Goal: Information Seeking & Learning: Learn about a topic

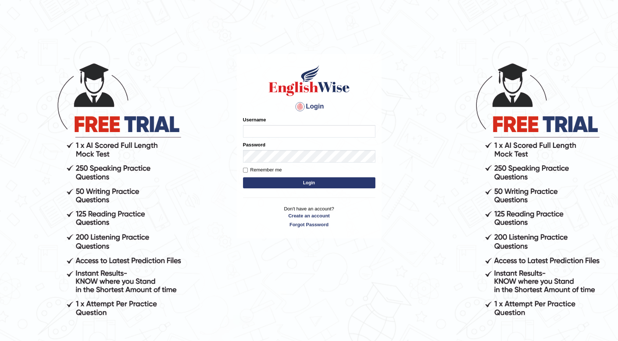
type input "maureen_parramatta"
click at [270, 179] on button "Login" at bounding box center [309, 182] width 132 height 11
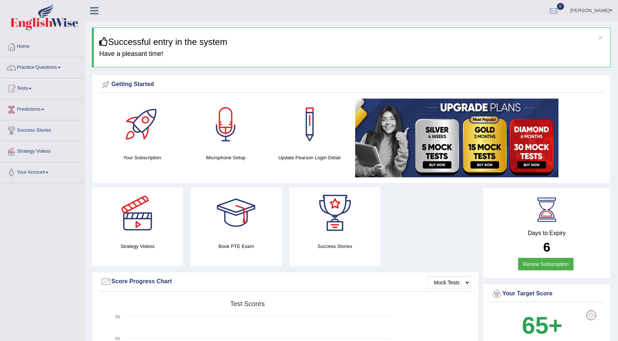
click at [62, 69] on link "Practice Questions" at bounding box center [42, 66] width 84 height 18
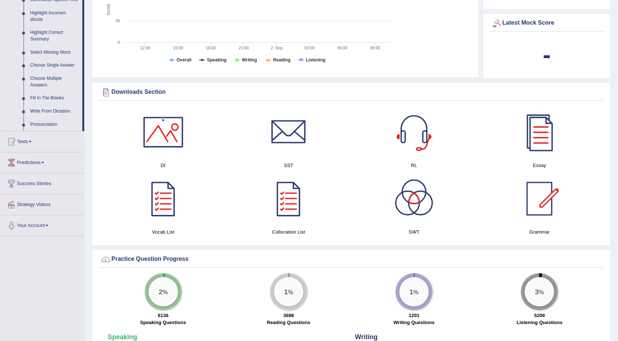
scroll to position [326, 0]
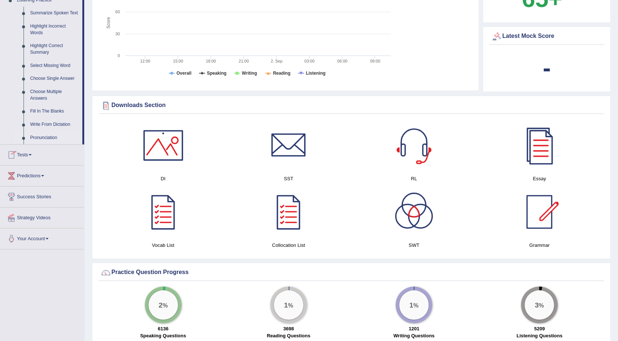
click at [43, 134] on link "Pronunciation" at bounding box center [54, 137] width 55 height 13
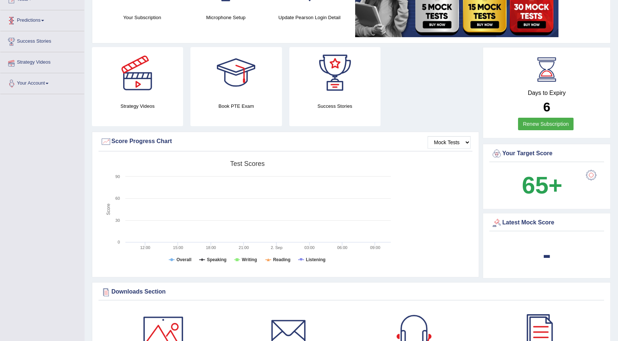
scroll to position [90, 0]
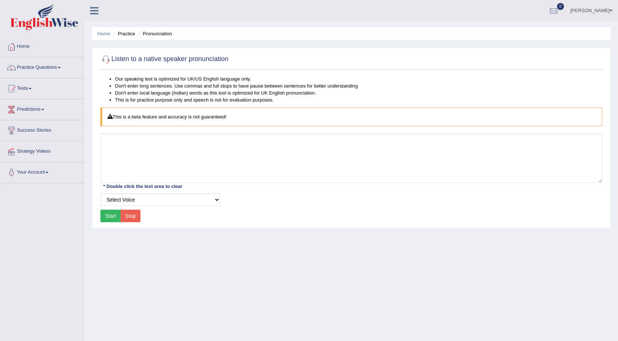
click at [61, 68] on link "Practice Questions" at bounding box center [42, 66] width 84 height 18
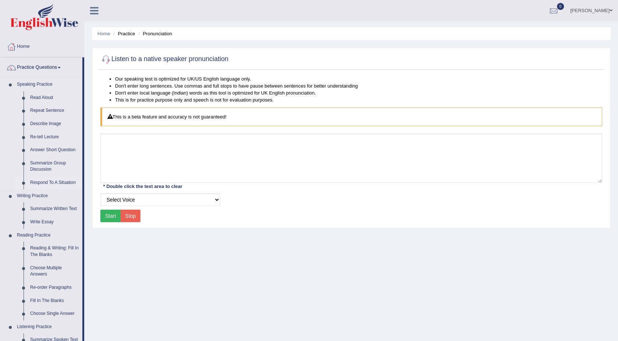
click at [42, 180] on link "Respond To A Situation" at bounding box center [54, 182] width 55 height 13
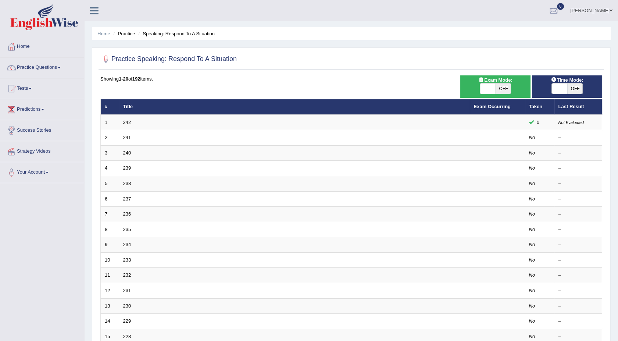
click at [500, 89] on span "OFF" at bounding box center [502, 88] width 15 height 10
checkbox input "true"
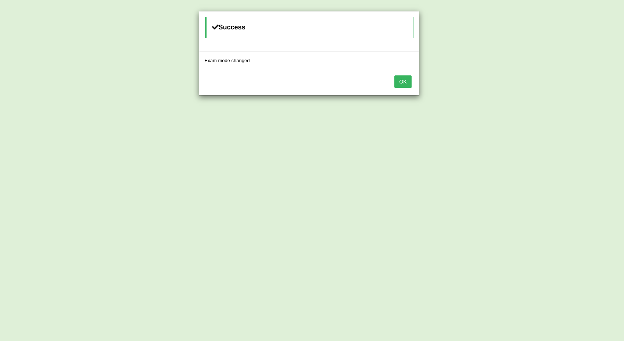
click at [398, 82] on button "OK" at bounding box center [402, 81] width 17 height 12
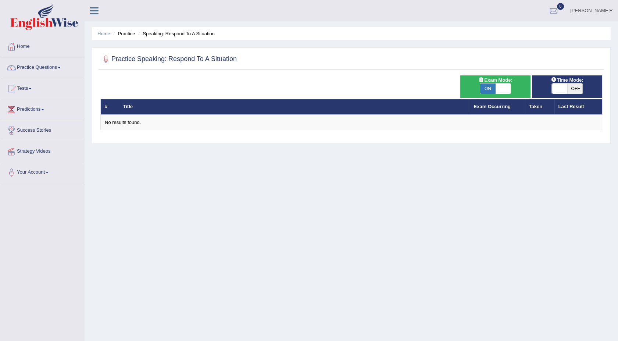
click at [575, 88] on span "OFF" at bounding box center [574, 88] width 15 height 10
checkbox input "true"
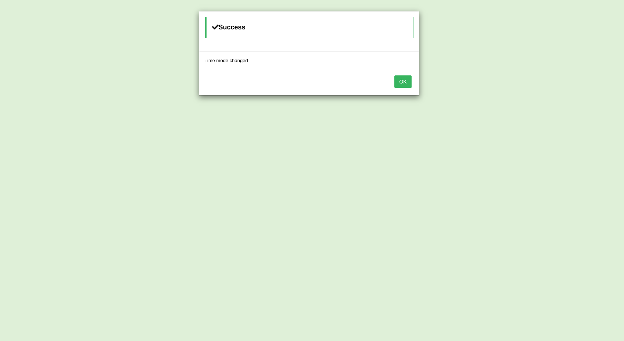
click at [406, 86] on button "OK" at bounding box center [402, 81] width 17 height 12
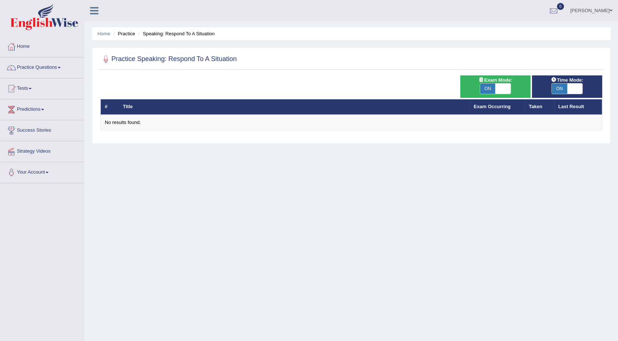
click at [490, 92] on span "ON" at bounding box center [487, 88] width 15 height 10
checkbox input "false"
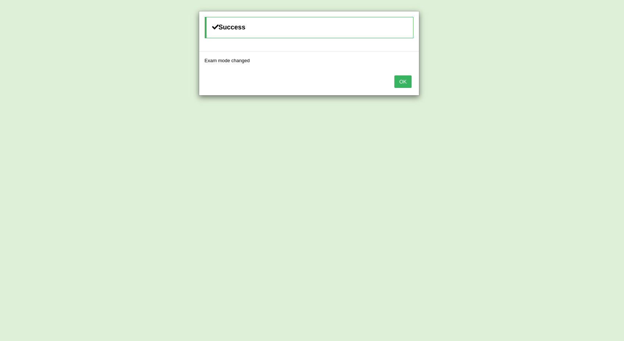
click at [391, 81] on div "OK" at bounding box center [309, 82] width 220 height 26
click at [400, 82] on button "OK" at bounding box center [402, 81] width 17 height 12
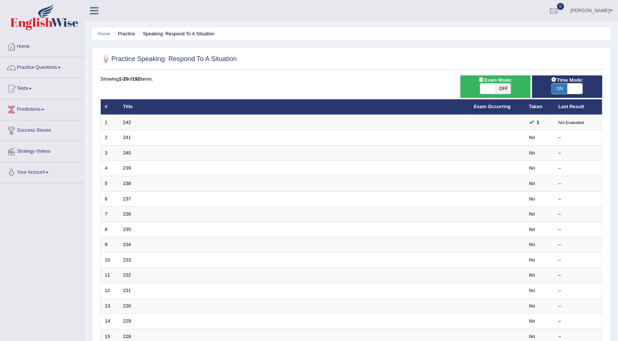
click at [553, 89] on span "ON" at bounding box center [559, 88] width 15 height 10
checkbox input "false"
click at [553, 89] on span "ON" at bounding box center [559, 88] width 15 height 10
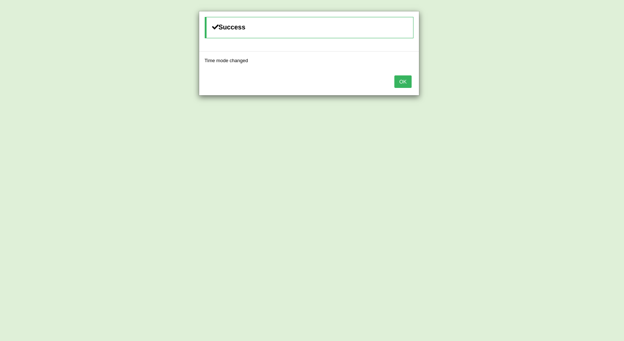
click at [406, 79] on button "OK" at bounding box center [402, 81] width 17 height 12
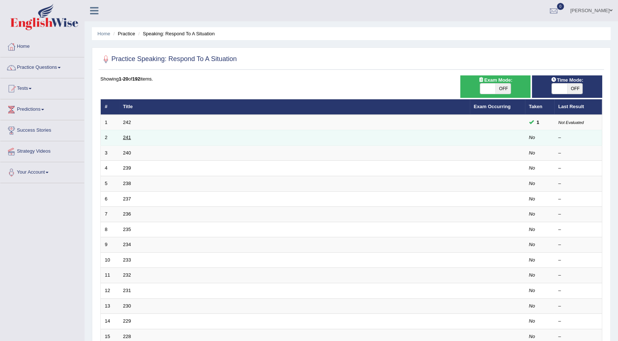
click at [125, 135] on link "241" at bounding box center [127, 138] width 8 height 6
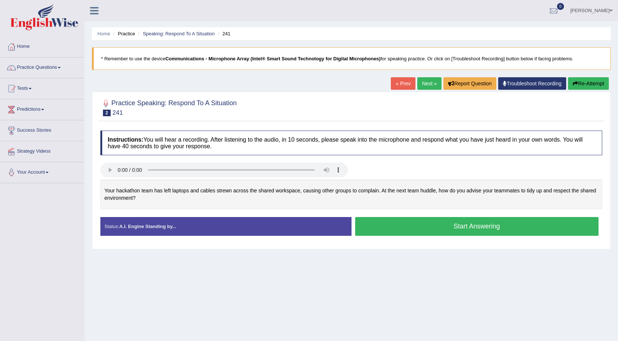
click at [423, 230] on button "Start Answering" at bounding box center [477, 226] width 244 height 19
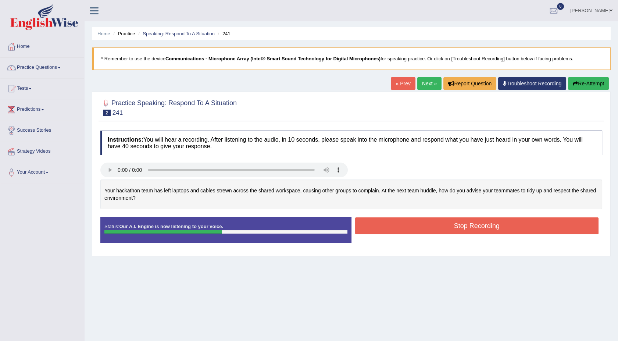
click at [423, 230] on button "Stop Recording" at bounding box center [477, 225] width 244 height 17
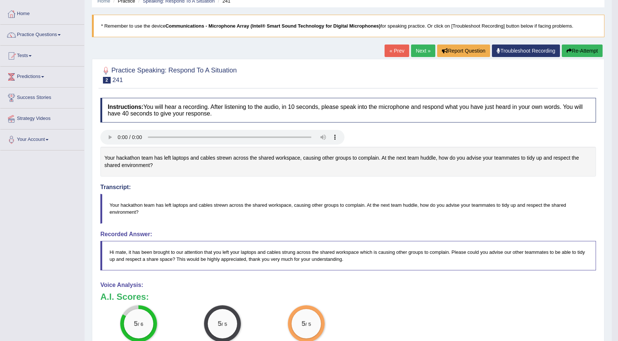
scroll to position [32, 0]
click at [411, 55] on link "Next »" at bounding box center [423, 51] width 24 height 12
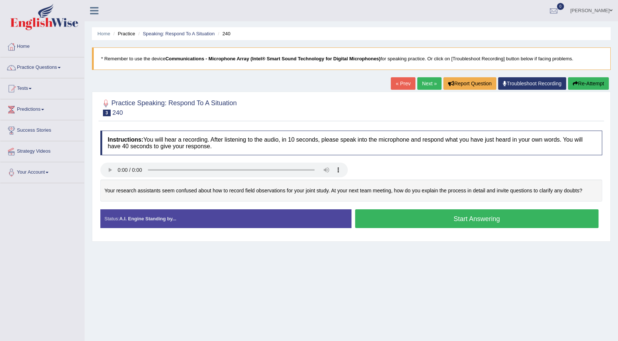
click at [375, 220] on button "Start Answering" at bounding box center [477, 218] width 244 height 19
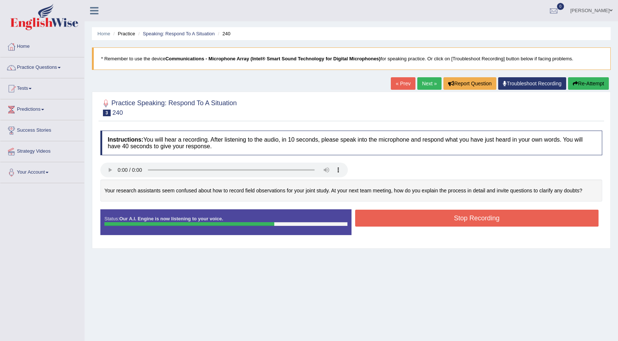
click at [375, 220] on button "Stop Recording" at bounding box center [477, 217] width 244 height 17
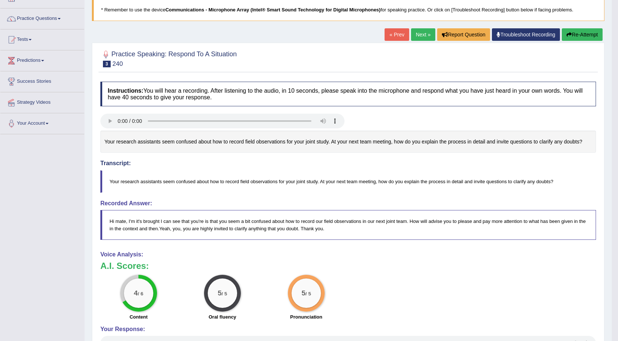
scroll to position [65, 0]
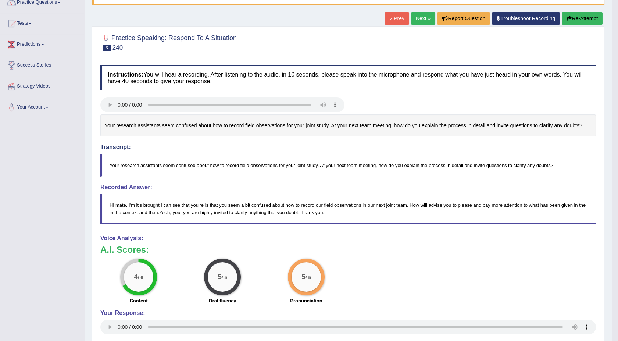
click at [423, 21] on link "Next »" at bounding box center [423, 18] width 24 height 12
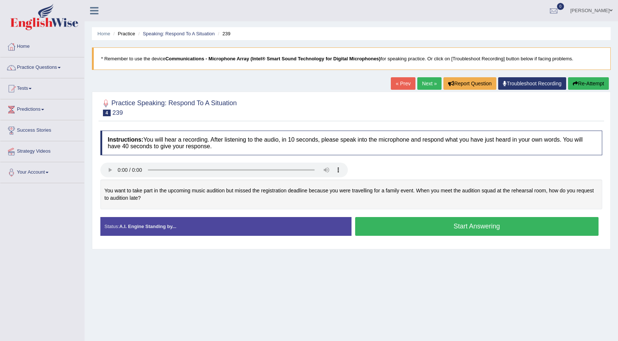
click at [436, 233] on button "Start Answering" at bounding box center [477, 226] width 244 height 19
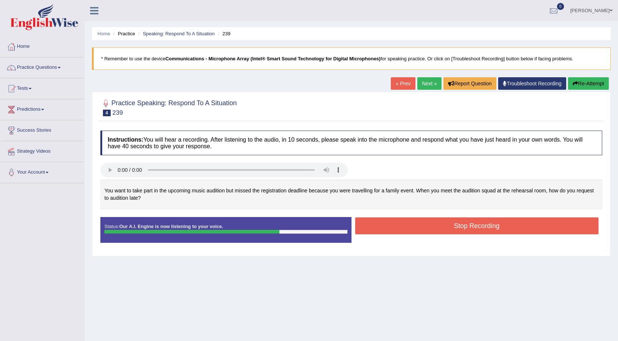
click at [441, 226] on button "Stop Recording" at bounding box center [477, 225] width 244 height 17
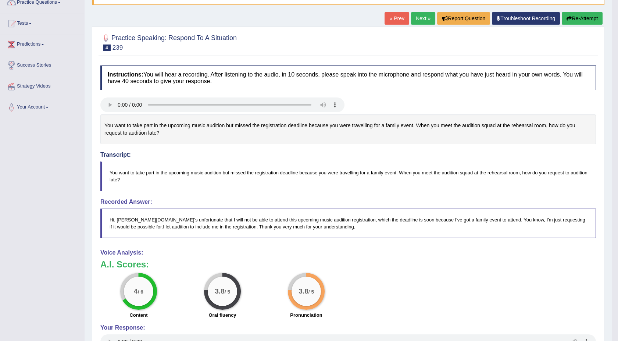
scroll to position [82, 0]
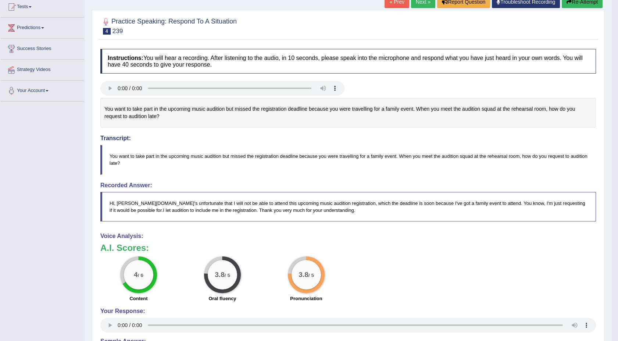
click at [568, 3] on icon "button" at bounding box center [568, 1] width 5 height 5
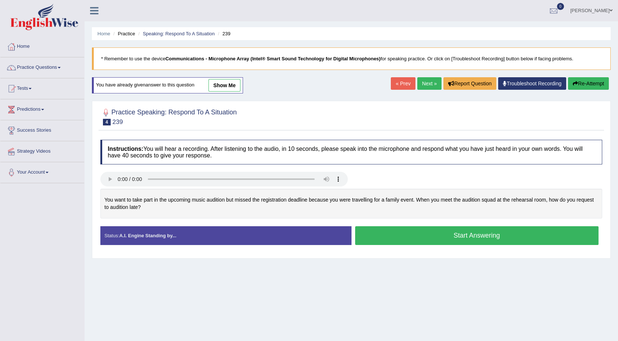
scroll to position [45, 0]
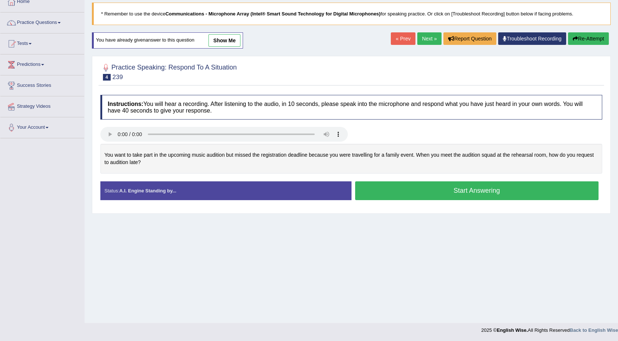
click at [385, 192] on button "Start Answering" at bounding box center [477, 190] width 244 height 19
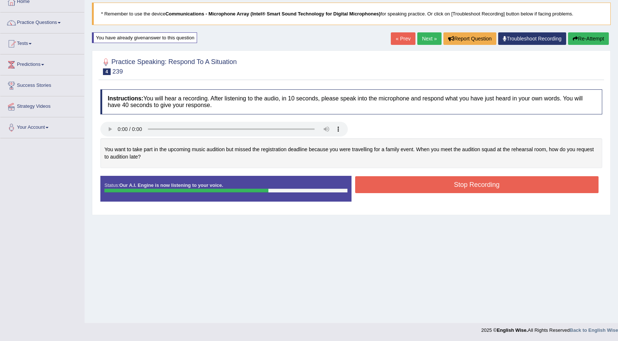
click at [399, 187] on button "Stop Recording" at bounding box center [477, 184] width 244 height 17
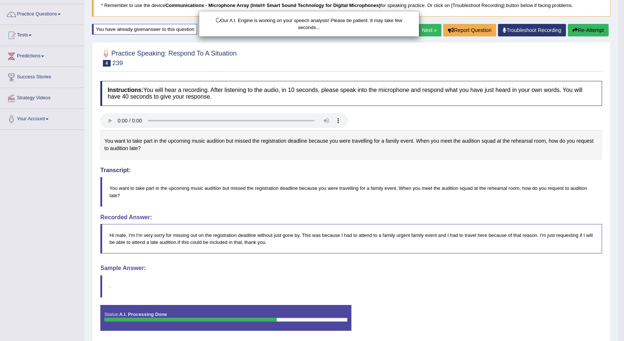
click at [618, 287] on html "Toggle navigation Home Practice Questions Speaking Practice Read Aloud Repeat S…" at bounding box center [312, 117] width 624 height 341
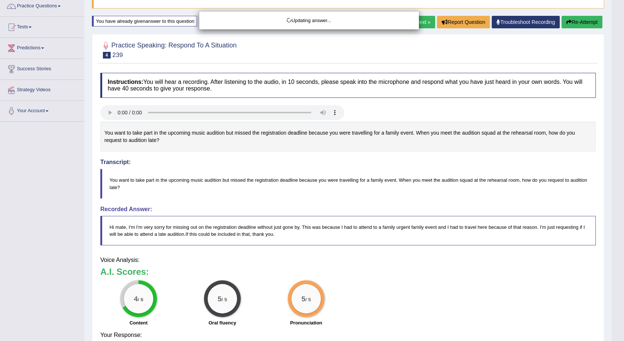
click at [618, 279] on html "Toggle navigation Home Practice Questions Speaking Practice Read Aloud Repeat S…" at bounding box center [312, 109] width 624 height 341
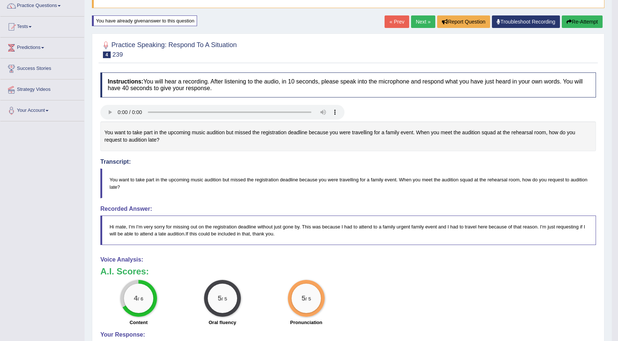
scroll to position [61, 0]
click at [422, 22] on link "Next »" at bounding box center [423, 22] width 24 height 12
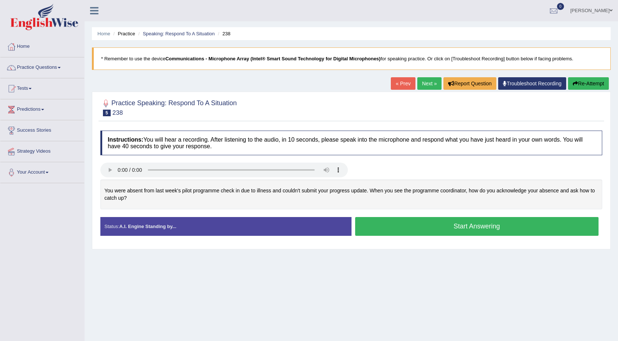
click at [423, 229] on button "Start Answering" at bounding box center [477, 226] width 244 height 19
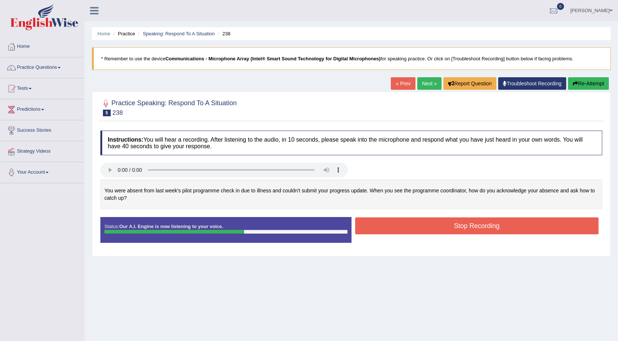
click at [423, 229] on button "Stop Recording" at bounding box center [477, 225] width 244 height 17
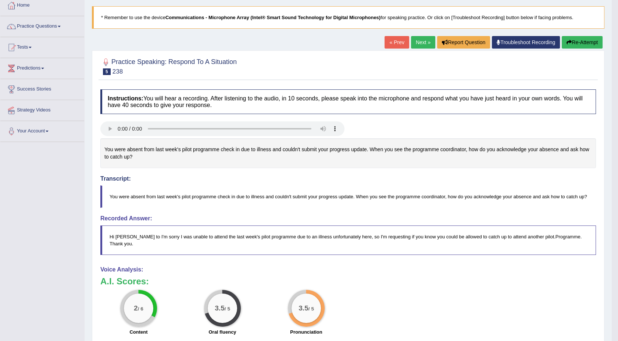
scroll to position [49, 0]
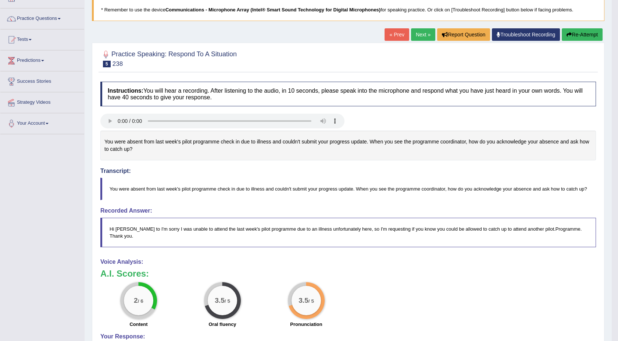
click at [582, 31] on button "Re-Attempt" at bounding box center [582, 34] width 41 height 12
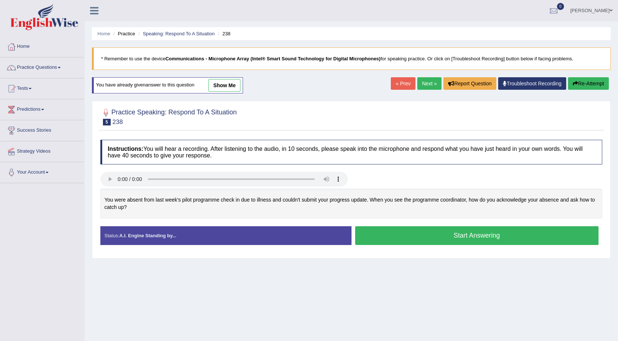
scroll to position [45, 0]
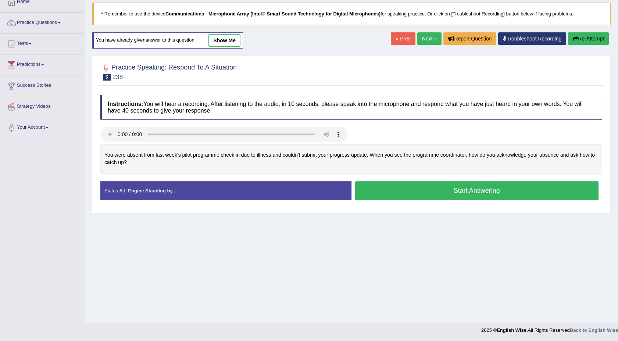
click at [449, 195] on button "Start Answering" at bounding box center [477, 190] width 244 height 19
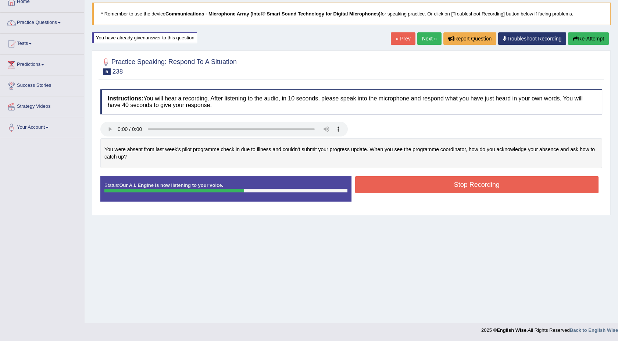
click at [452, 182] on button "Stop Recording" at bounding box center [477, 184] width 244 height 17
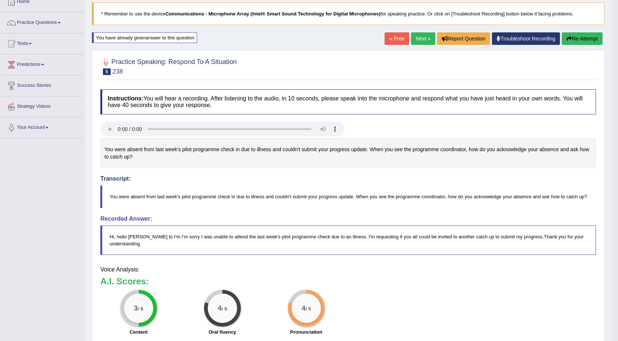
click at [617, 296] on html "Toggle navigation Home Practice Questions Speaking Practice Read Aloud Repeat S…" at bounding box center [309, 125] width 618 height 341
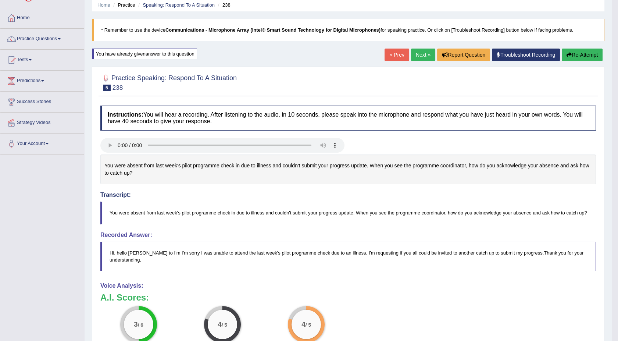
click at [417, 50] on link "Next »" at bounding box center [423, 55] width 24 height 12
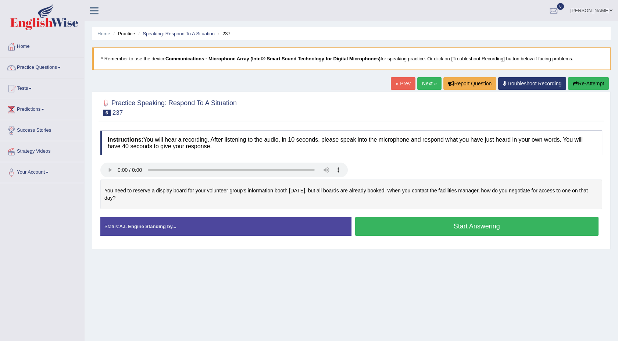
click at [431, 230] on button "Start Answering" at bounding box center [477, 226] width 244 height 19
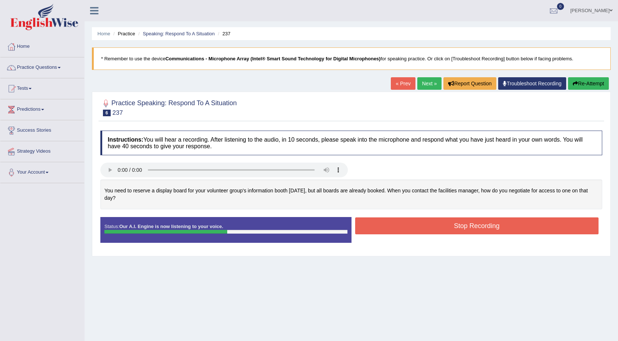
click at [431, 230] on button "Stop Recording" at bounding box center [477, 225] width 244 height 17
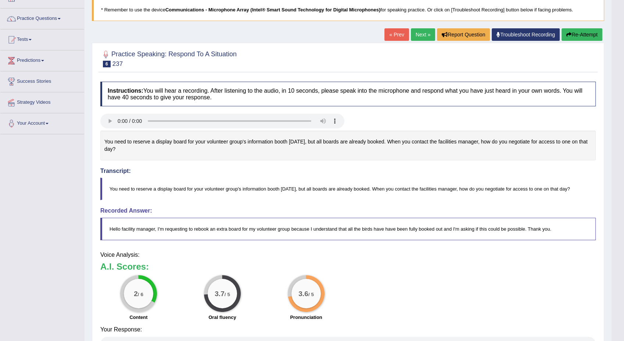
click at [617, 292] on html "Toggle navigation Home Practice Questions Speaking Practice Read Aloud Repeat S…" at bounding box center [312, 121] width 624 height 341
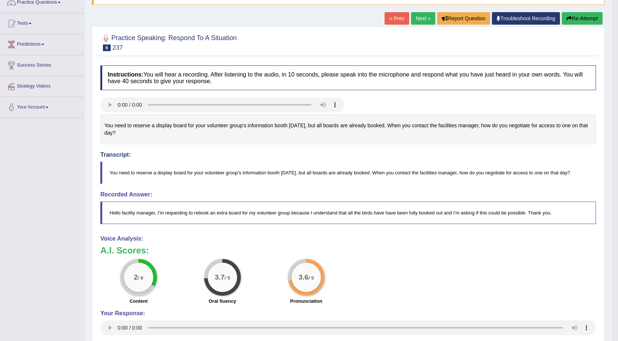
scroll to position [49, 0]
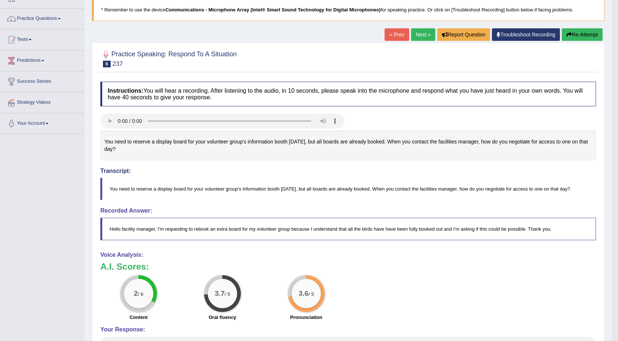
click at [589, 32] on button "Re-Attempt" at bounding box center [582, 34] width 41 height 12
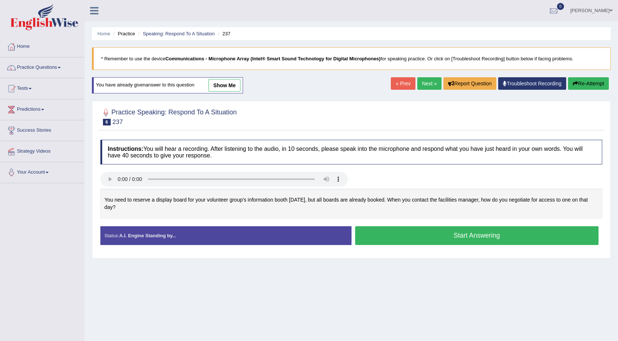
scroll to position [45, 0]
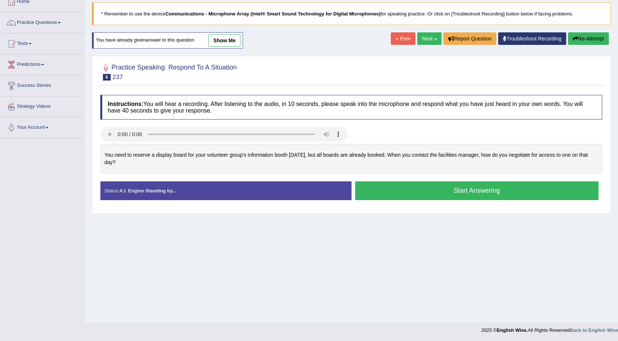
click at [462, 190] on button "Start Answering" at bounding box center [477, 190] width 244 height 19
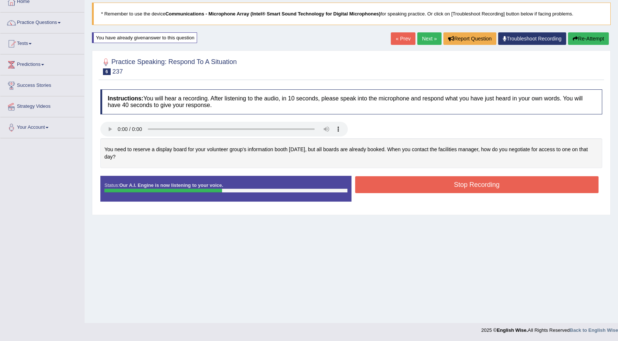
click at [390, 183] on button "Stop Recording" at bounding box center [477, 184] width 244 height 17
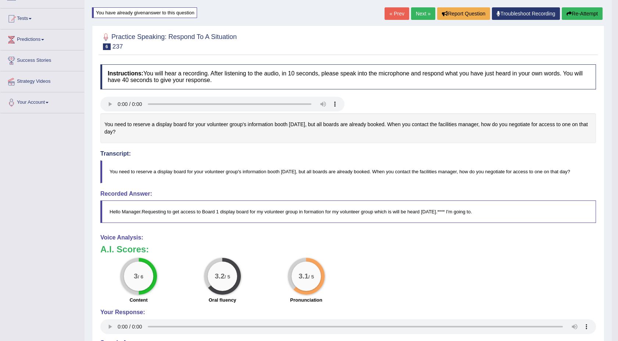
scroll to position [78, 0]
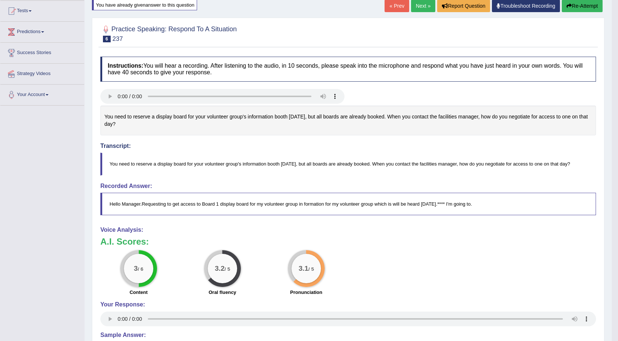
click at [580, 7] on button "Re-Attempt" at bounding box center [582, 6] width 41 height 12
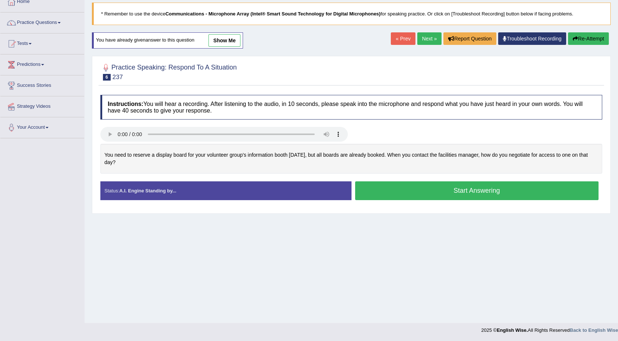
click at [395, 195] on button "Start Answering" at bounding box center [477, 190] width 244 height 19
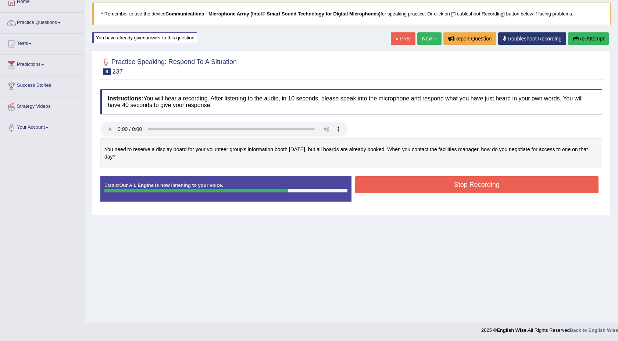
click at [388, 183] on button "Stop Recording" at bounding box center [477, 184] width 244 height 17
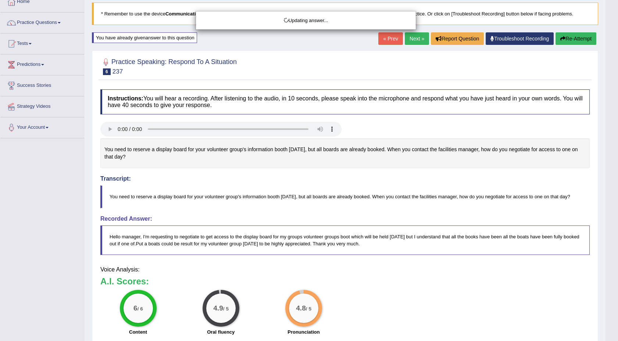
click at [617, 296] on html "Toggle navigation Home Practice Questions Speaking Practice Read Aloud Repeat S…" at bounding box center [309, 125] width 618 height 341
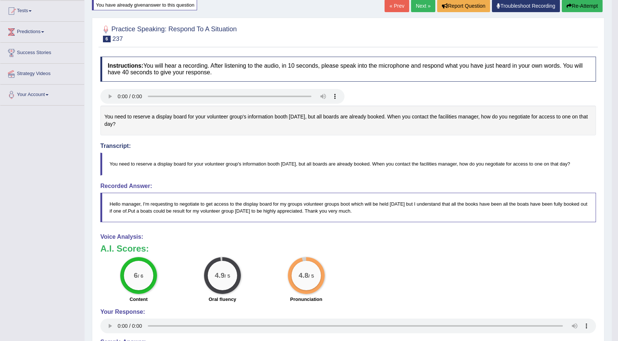
scroll to position [61, 0]
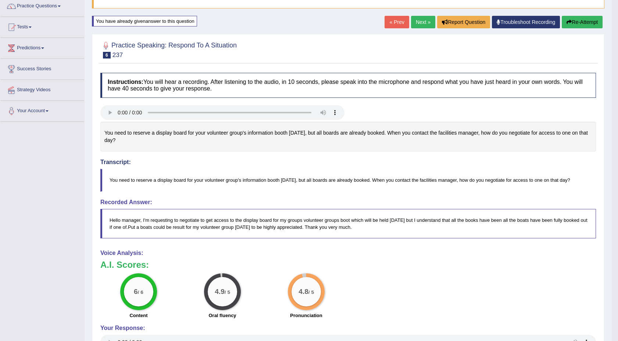
click at [422, 21] on link "Next »" at bounding box center [423, 22] width 24 height 12
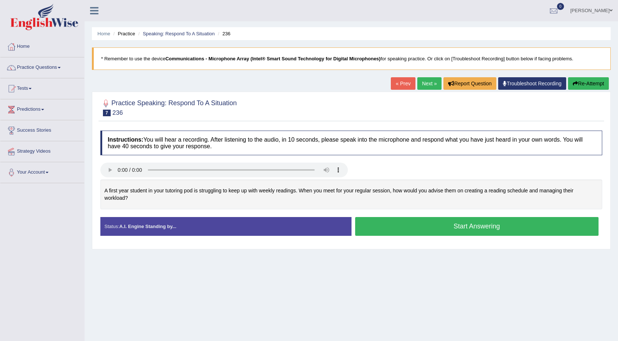
click at [406, 79] on link "« Prev" at bounding box center [403, 83] width 24 height 12
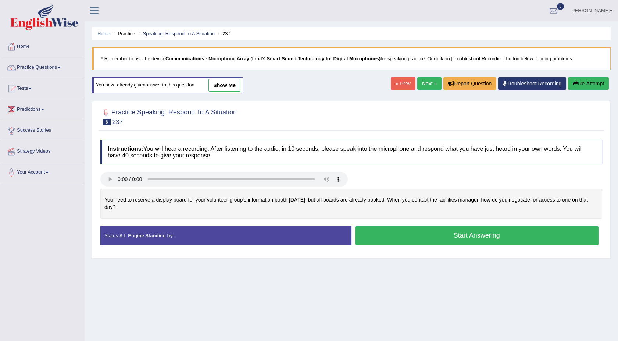
click at [225, 83] on link "show me" at bounding box center [224, 85] width 32 height 12
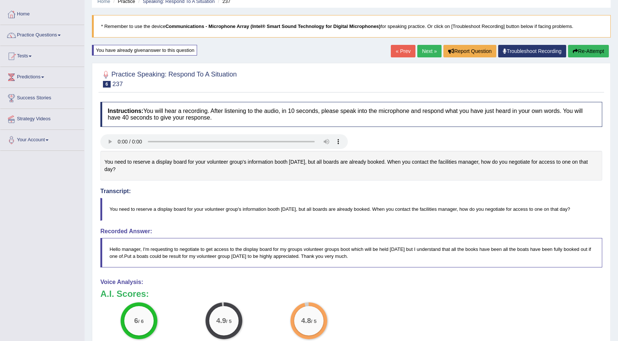
scroll to position [49, 0]
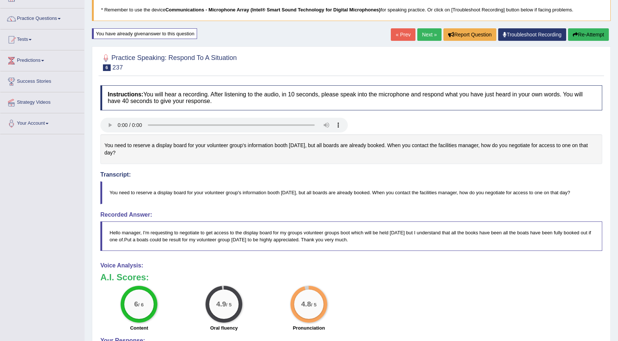
click at [428, 33] on link "Next »" at bounding box center [429, 34] width 24 height 12
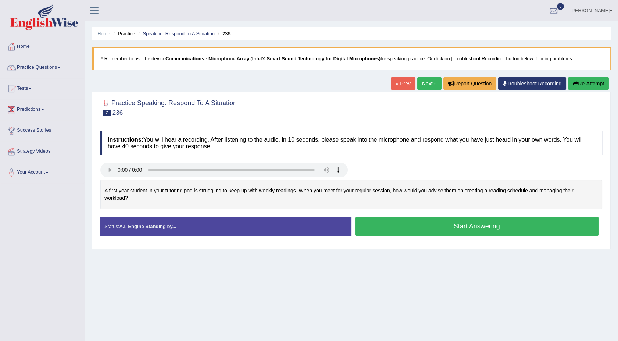
click at [450, 222] on button "Start Answering" at bounding box center [477, 226] width 244 height 19
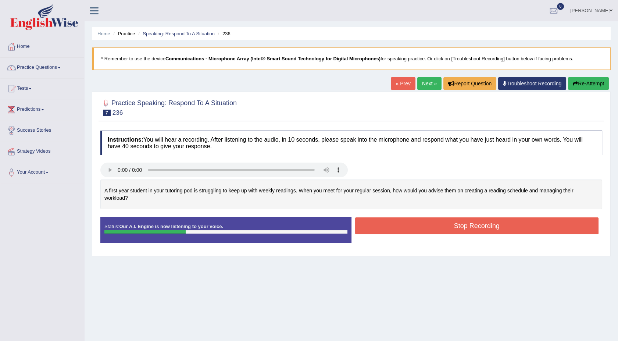
click at [450, 222] on button "Stop Recording" at bounding box center [477, 225] width 244 height 17
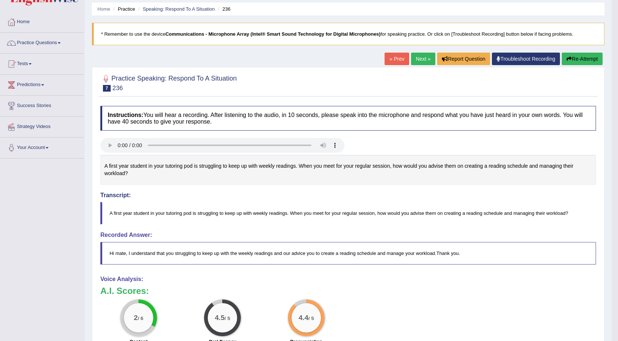
scroll to position [32, 0]
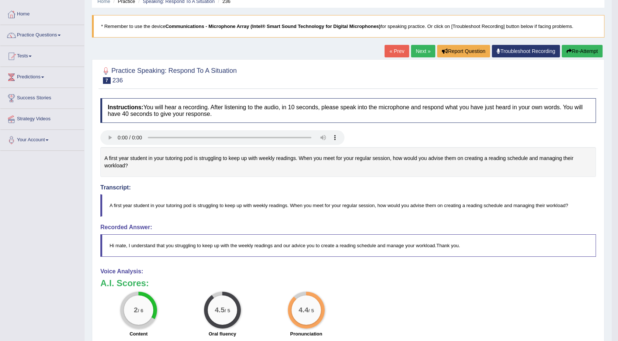
click at [571, 46] on button "Re-Attempt" at bounding box center [582, 51] width 41 height 12
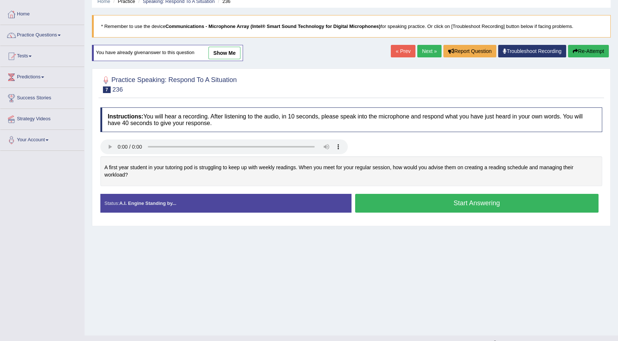
click at [451, 195] on button "Start Answering" at bounding box center [477, 203] width 244 height 19
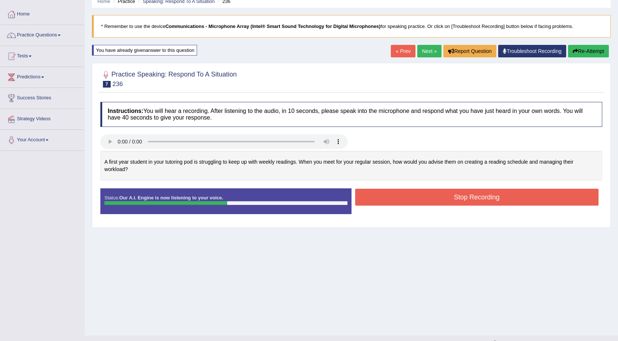
click at [451, 195] on button "Stop Recording" at bounding box center [477, 197] width 244 height 17
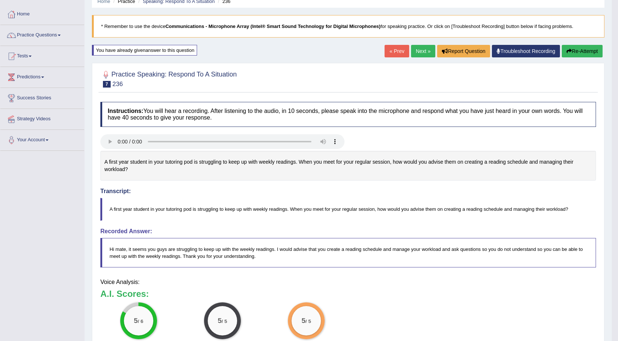
click at [617, 308] on html "Toggle navigation Home Practice Questions Speaking Practice Read Aloud Repeat S…" at bounding box center [309, 138] width 618 height 341
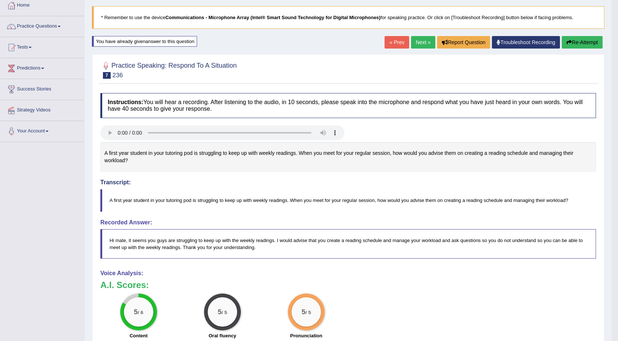
scroll to position [32, 0]
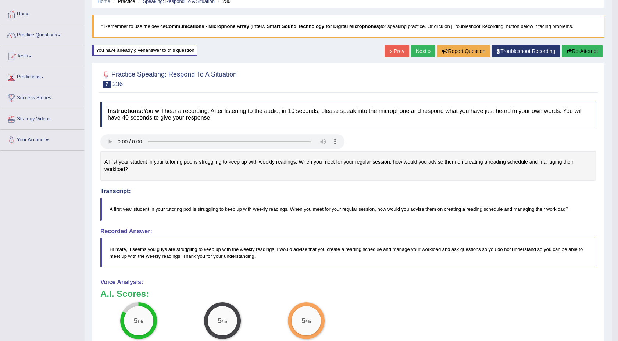
click at [420, 55] on link "Next »" at bounding box center [423, 51] width 24 height 12
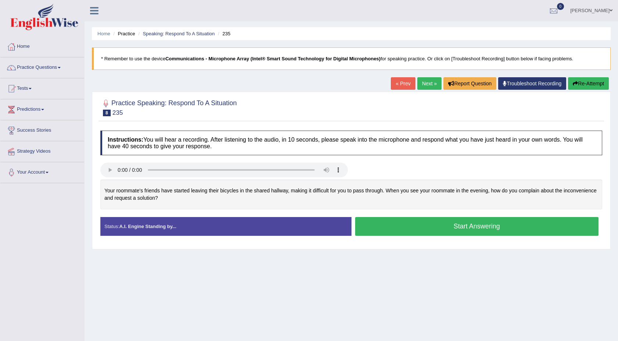
click at [427, 231] on button "Start Answering" at bounding box center [477, 226] width 244 height 19
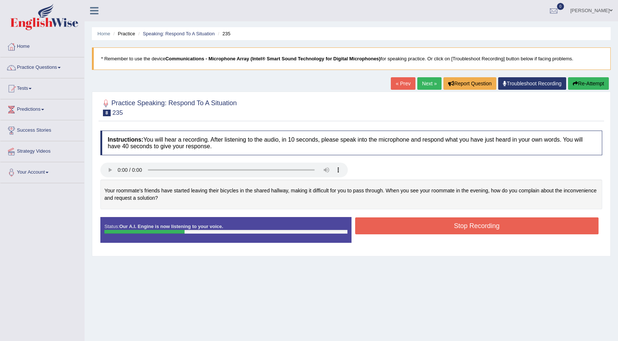
click at [427, 231] on button "Stop Recording" at bounding box center [477, 225] width 244 height 17
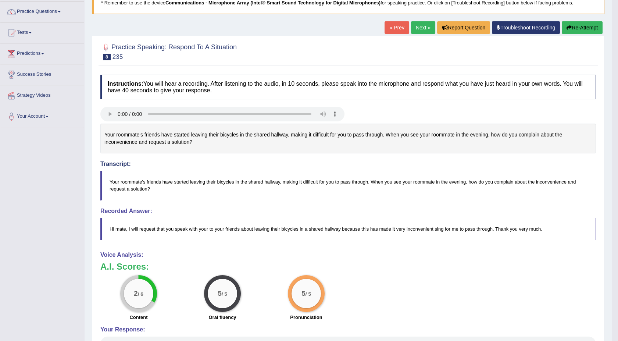
scroll to position [49, 0]
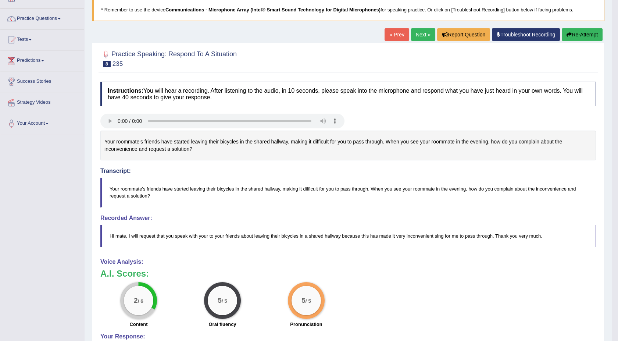
click at [584, 33] on button "Re-Attempt" at bounding box center [582, 34] width 41 height 12
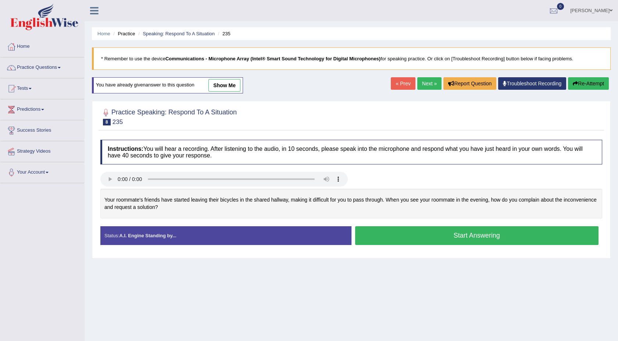
scroll to position [45, 0]
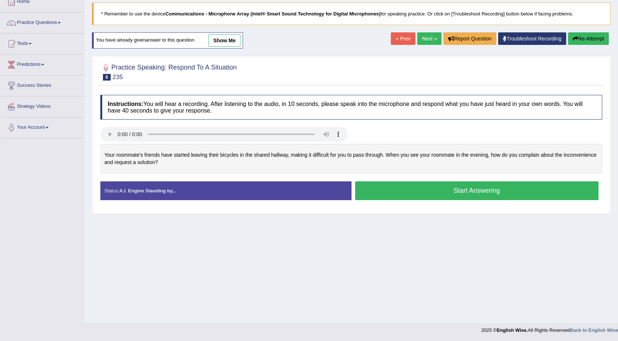
click at [400, 189] on button "Start Answering" at bounding box center [477, 190] width 244 height 19
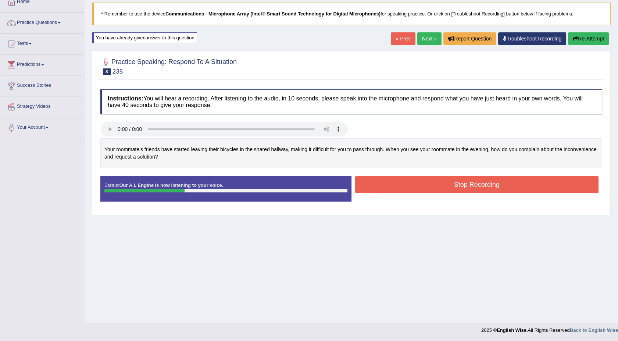
click at [400, 189] on button "Stop Recording" at bounding box center [477, 184] width 244 height 17
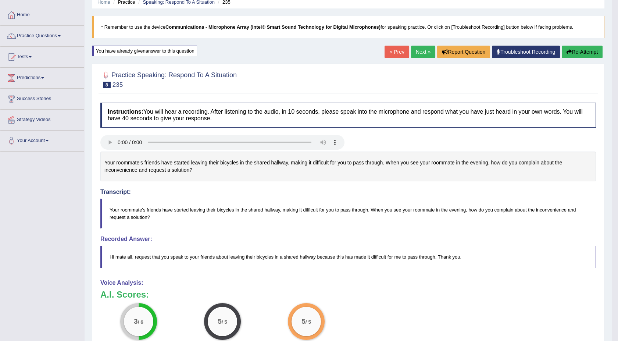
scroll to position [29, 0]
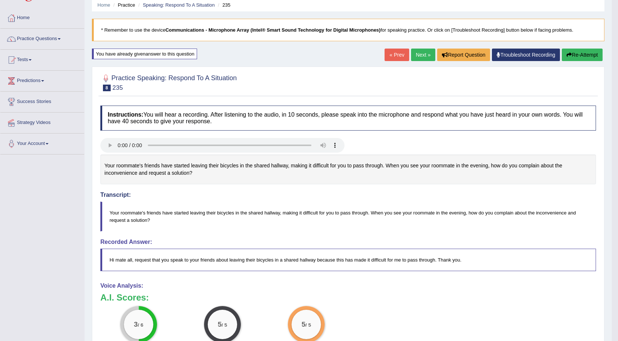
click at [426, 50] on link "Next »" at bounding box center [423, 55] width 24 height 12
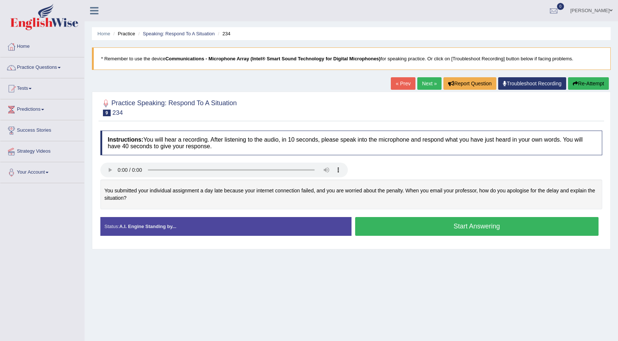
click at [437, 225] on button "Start Answering" at bounding box center [477, 226] width 244 height 19
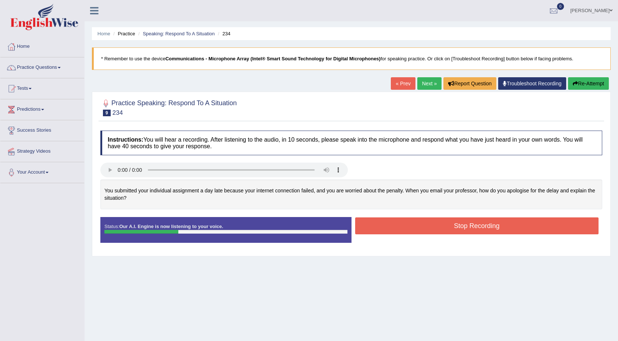
click at [379, 226] on button "Stop Recording" at bounding box center [477, 225] width 244 height 17
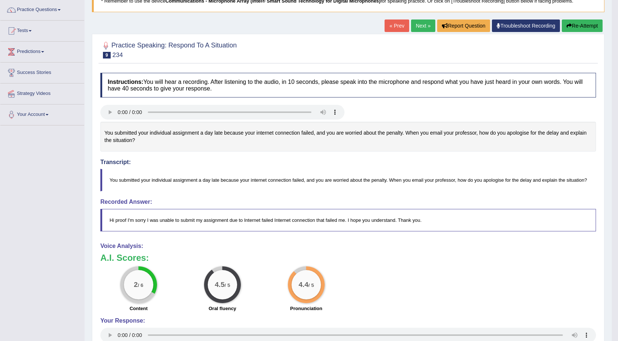
scroll to position [65, 0]
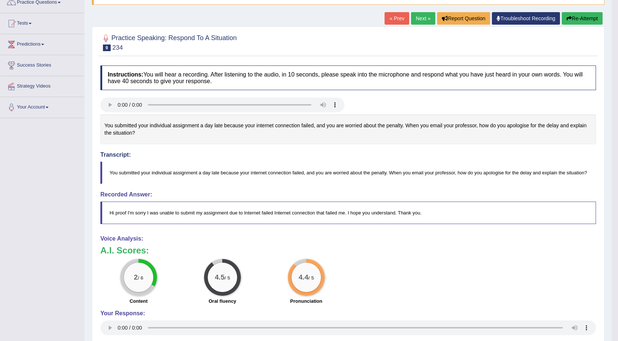
click at [574, 15] on button "Re-Attempt" at bounding box center [582, 18] width 41 height 12
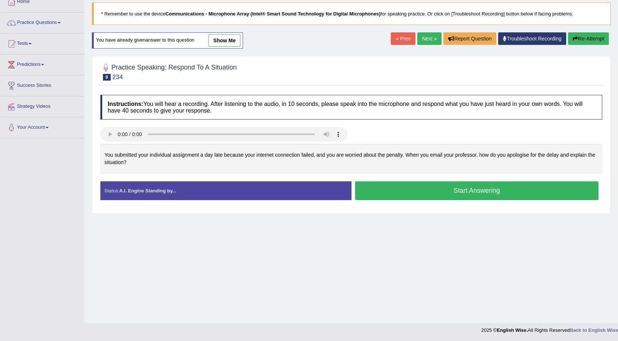
click at [376, 188] on button "Start Answering" at bounding box center [477, 190] width 244 height 19
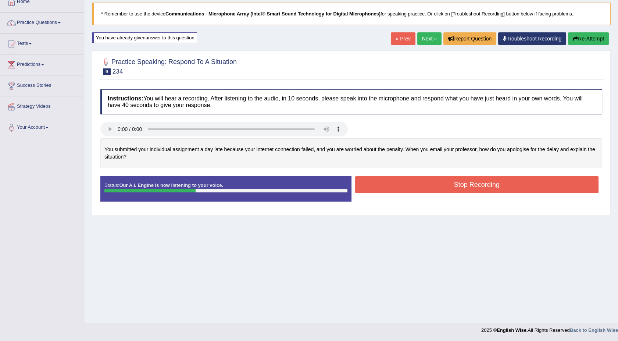
click at [383, 182] on button "Stop Recording" at bounding box center [477, 184] width 244 height 17
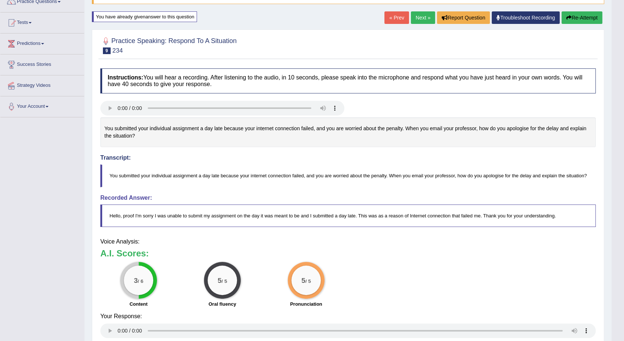
click at [617, 275] on html "Toggle navigation Home Practice Questions Speaking Practice Read Aloud Repeat S…" at bounding box center [312, 104] width 624 height 341
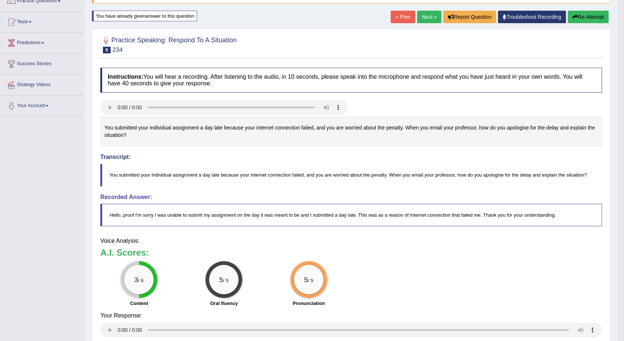
click at [617, 274] on html "Toggle navigation Home Practice Questions Speaking Practice Read Aloud Repeat S…" at bounding box center [312, 103] width 624 height 341
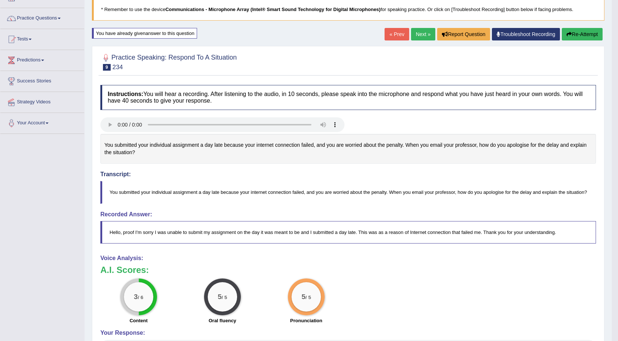
scroll to position [34, 0]
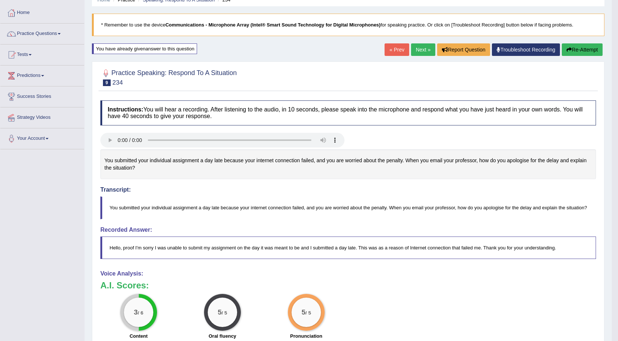
click at [419, 46] on link "Next »" at bounding box center [423, 49] width 24 height 12
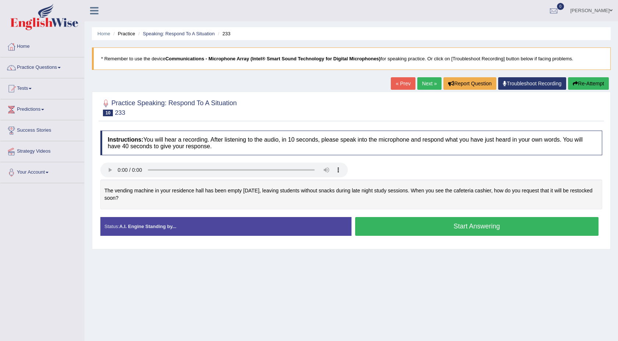
click at [456, 227] on button "Start Answering" at bounding box center [477, 226] width 244 height 19
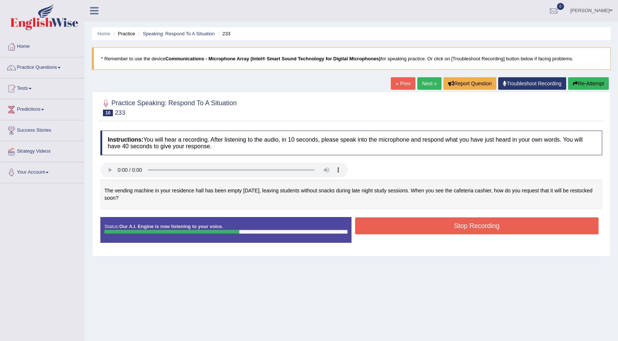
click at [456, 227] on button "Stop Recording" at bounding box center [477, 225] width 244 height 17
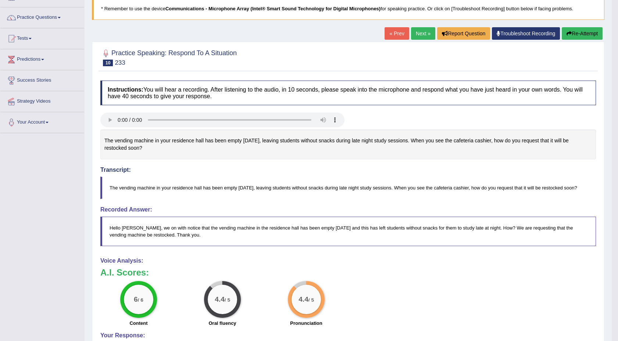
scroll to position [32, 0]
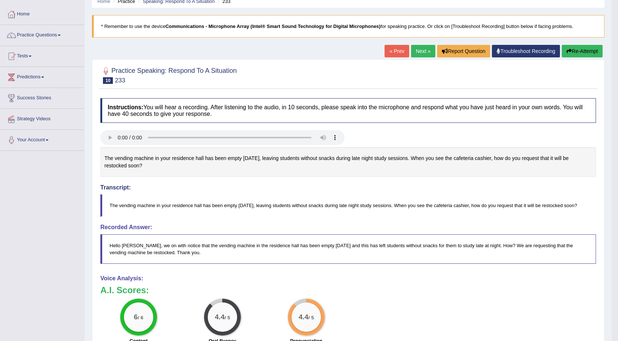
click at [416, 49] on link "Next »" at bounding box center [423, 51] width 24 height 12
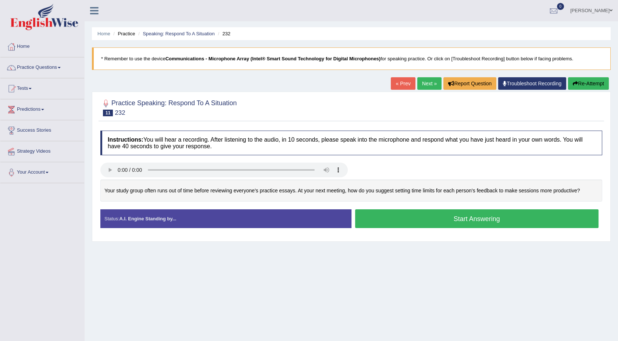
click at [444, 218] on button "Start Answering" at bounding box center [477, 218] width 244 height 19
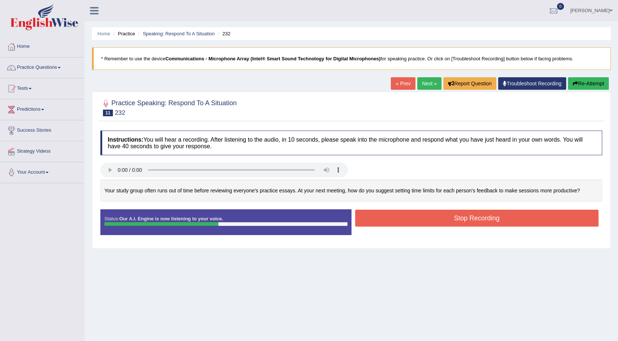
click at [444, 218] on button "Stop Recording" at bounding box center [477, 217] width 244 height 17
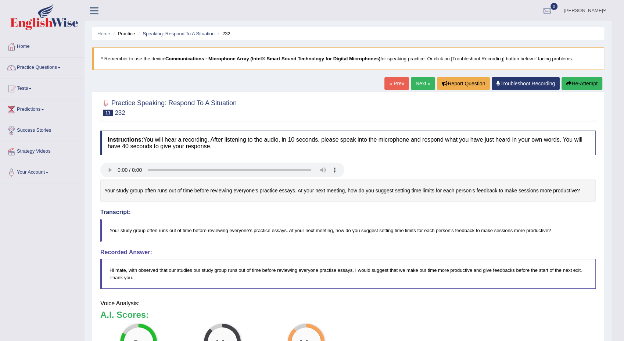
click at [617, 338] on body "Toggle navigation Home Practice Questions Speaking Practice Read Aloud Repeat S…" at bounding box center [312, 170] width 624 height 341
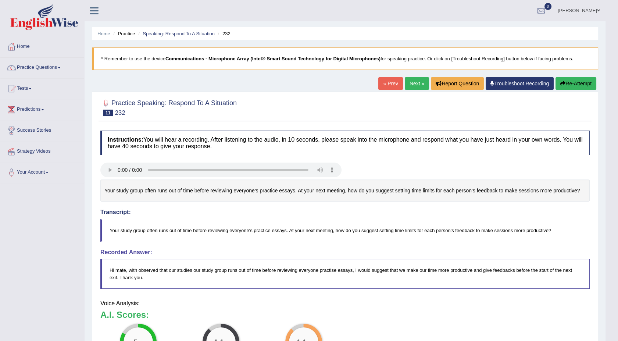
click at [617, 338] on html "Toggle navigation Home Practice Questions Speaking Practice Read Aloud Repeat S…" at bounding box center [309, 170] width 618 height 341
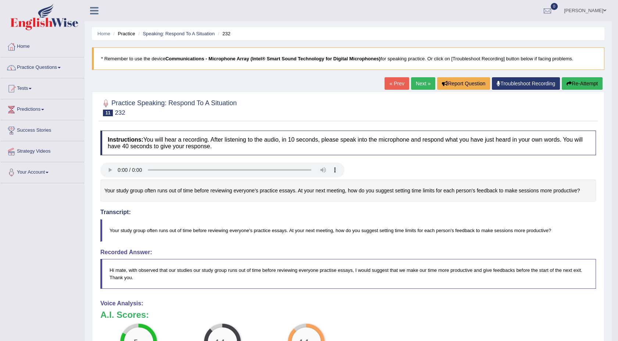
click at [60, 65] on link "Practice Questions" at bounding box center [42, 66] width 84 height 18
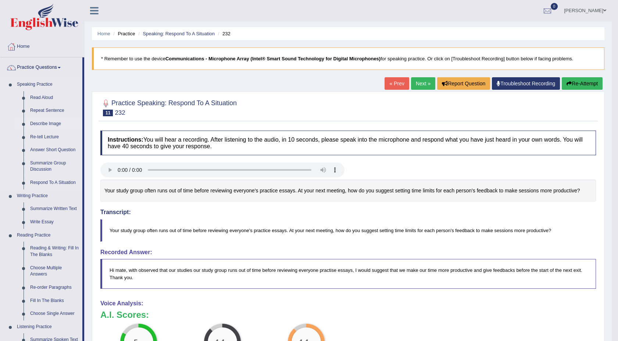
click at [50, 122] on link "Describe Image" at bounding box center [54, 123] width 55 height 13
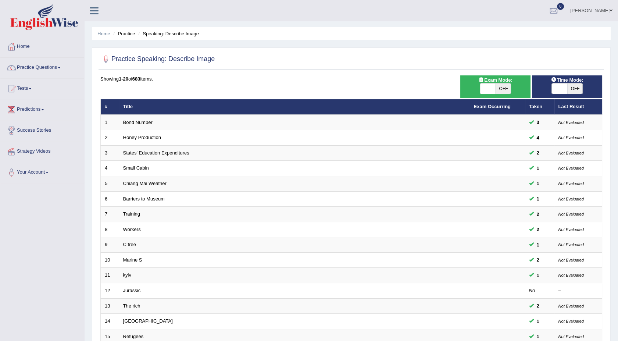
click at [499, 89] on span "OFF" at bounding box center [502, 88] width 15 height 10
checkbox input "true"
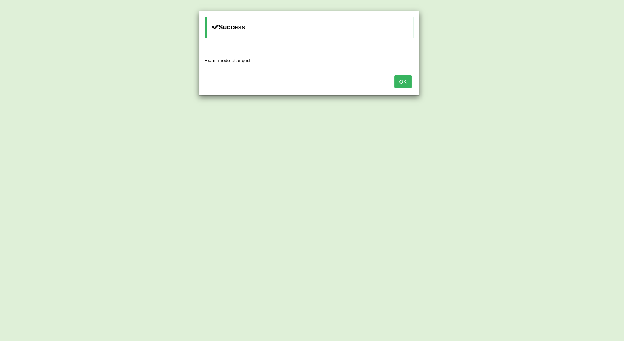
click at [400, 80] on button "OK" at bounding box center [402, 81] width 17 height 12
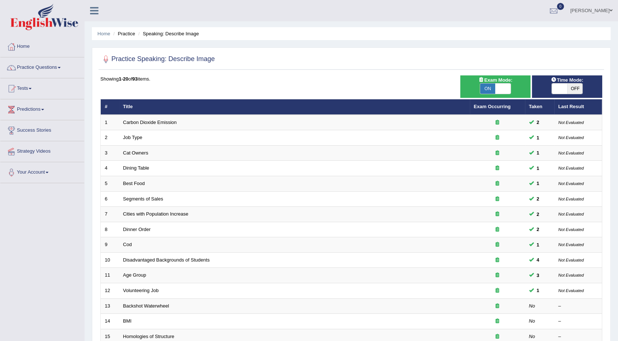
click at [572, 86] on span "OFF" at bounding box center [574, 88] width 15 height 10
checkbox input "true"
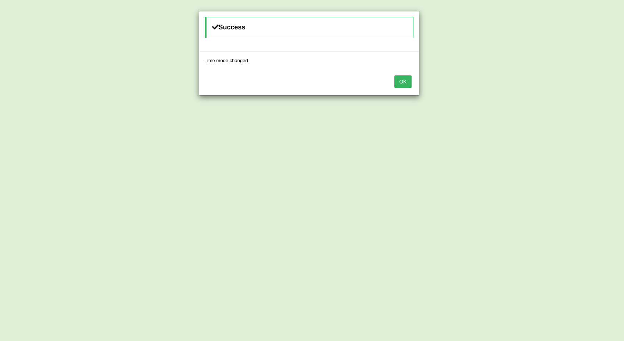
click at [403, 80] on button "OK" at bounding box center [402, 81] width 17 height 12
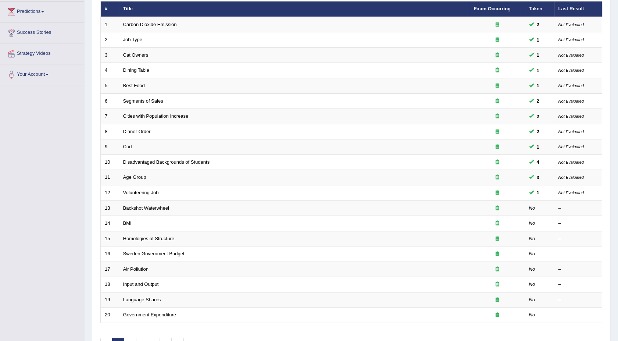
scroll to position [114, 0]
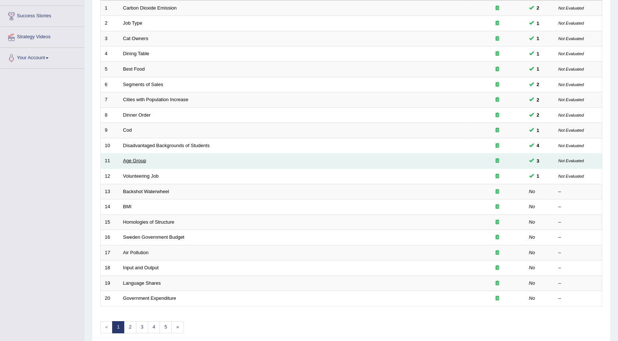
click at [132, 160] on link "Age Group" at bounding box center [134, 161] width 23 height 6
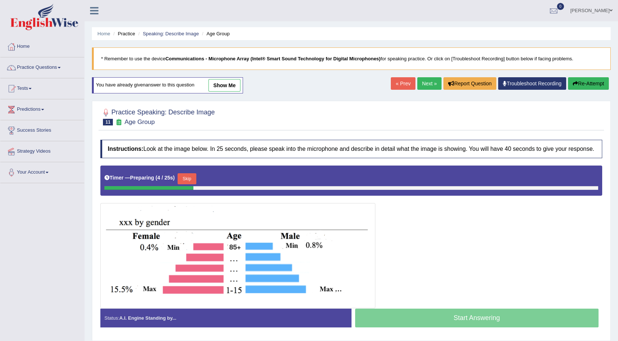
click at [425, 85] on link "Next »" at bounding box center [429, 83] width 24 height 12
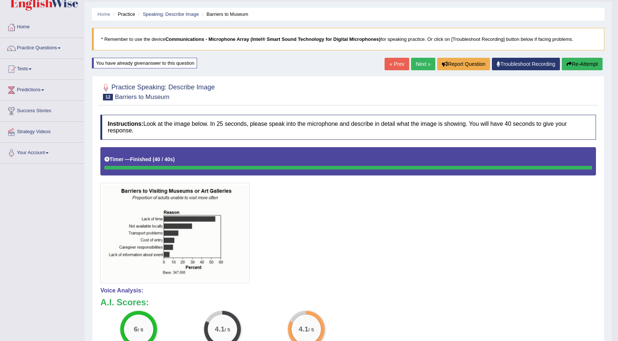
scroll to position [12, 0]
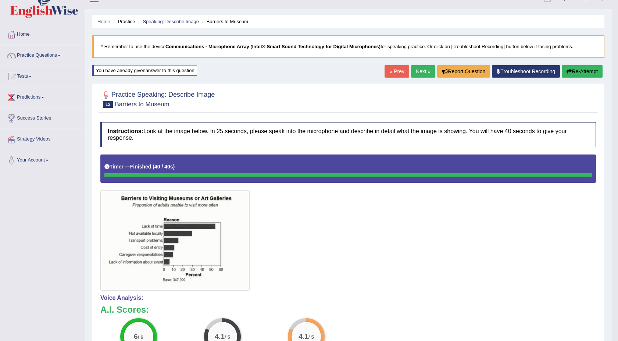
click at [583, 70] on button "Re-Attempt" at bounding box center [582, 71] width 41 height 12
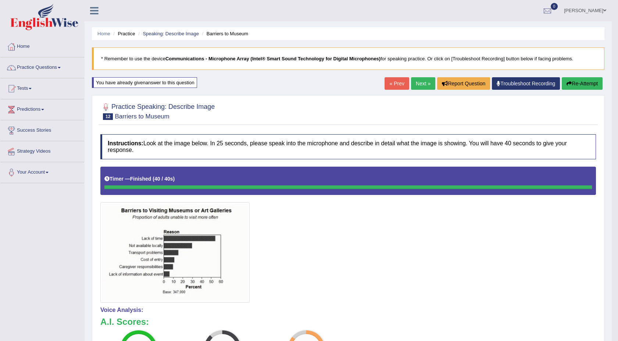
click at [415, 84] on link "Next »" at bounding box center [423, 83] width 24 height 12
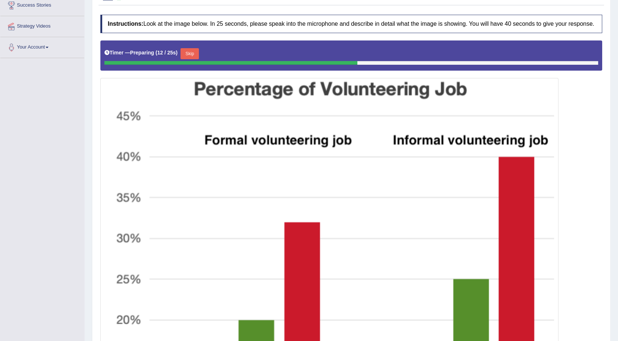
scroll to position [71, 0]
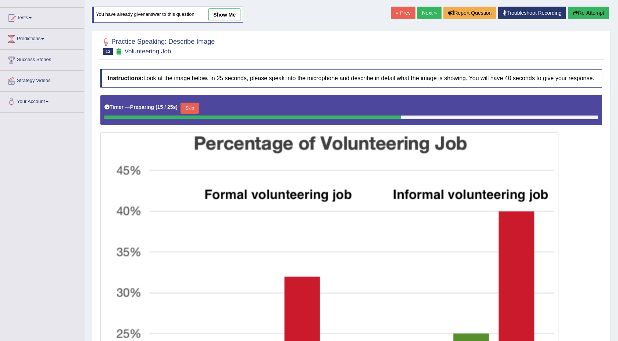
click at [423, 10] on link "Next »" at bounding box center [429, 13] width 24 height 12
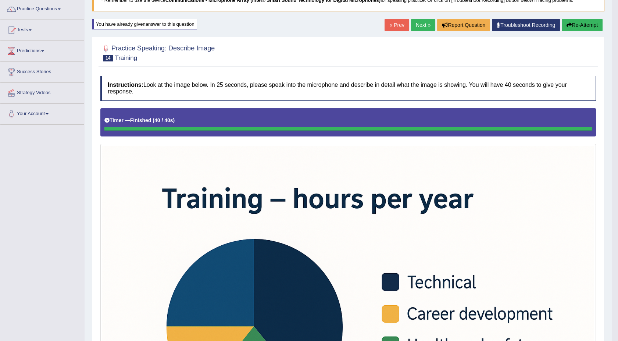
scroll to position [50, 0]
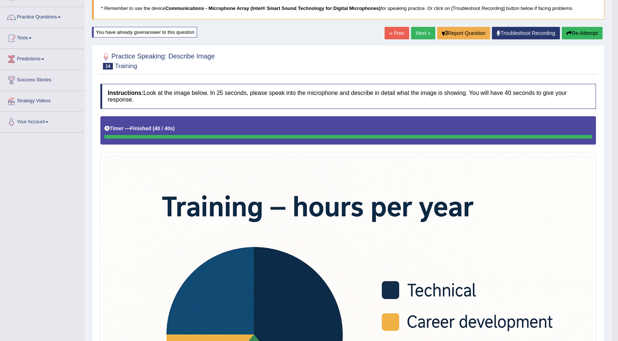
click at [417, 35] on link "Next »" at bounding box center [423, 33] width 24 height 12
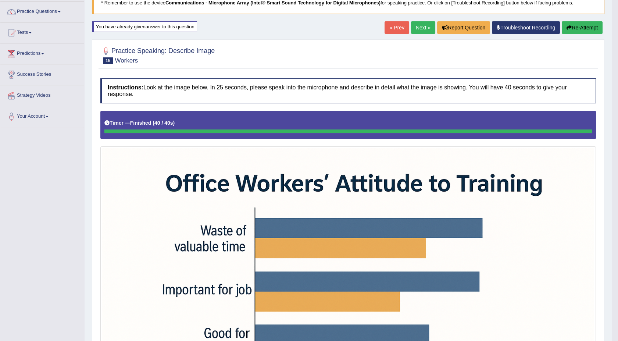
scroll to position [41, 0]
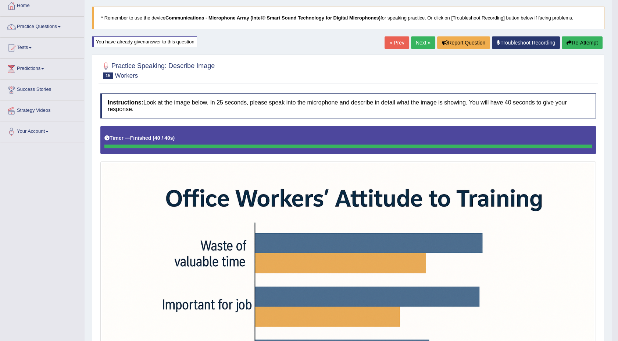
click at [582, 40] on button "Re-Attempt" at bounding box center [582, 42] width 41 height 12
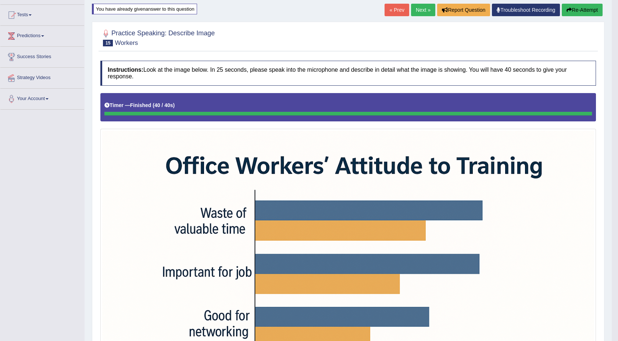
scroll to position [51, 0]
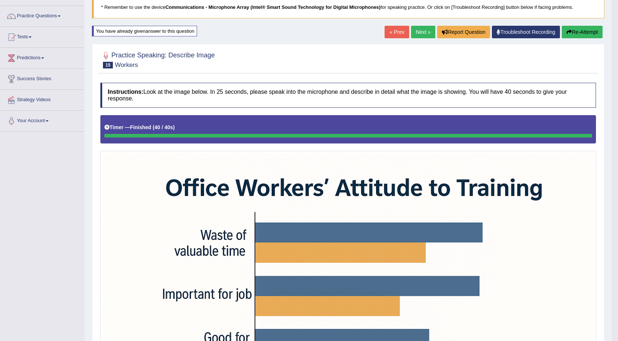
click at [417, 29] on link "Next »" at bounding box center [423, 32] width 24 height 12
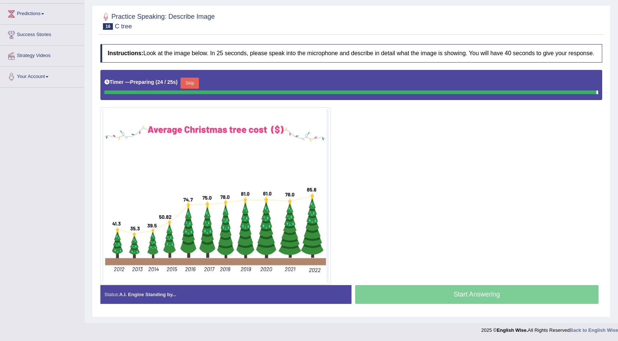
scroll to position [89, 0]
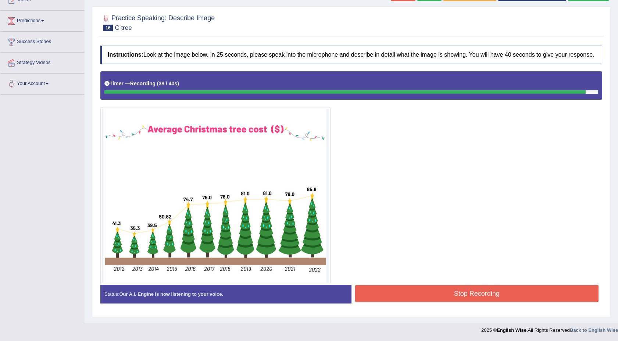
click at [398, 293] on button "Stop Recording" at bounding box center [477, 293] width 244 height 17
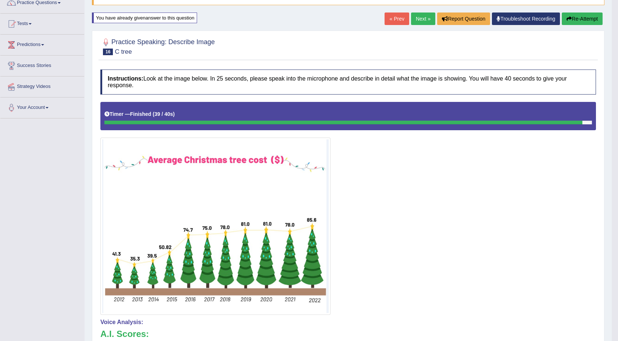
scroll to position [65, 0]
click at [576, 19] on button "Re-Attempt" at bounding box center [582, 18] width 41 height 12
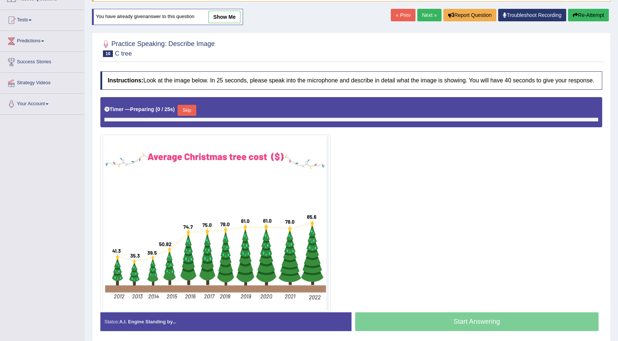
scroll to position [65, 0]
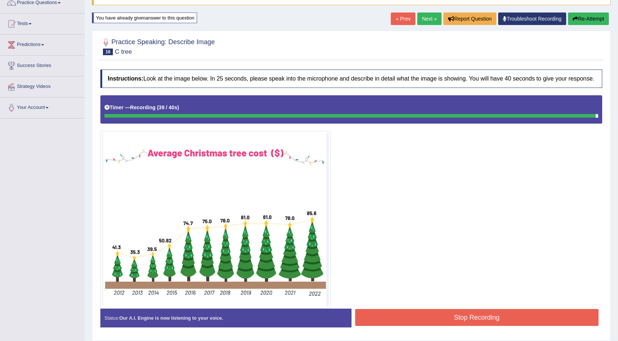
click at [375, 316] on button "Stop Recording" at bounding box center [477, 317] width 244 height 17
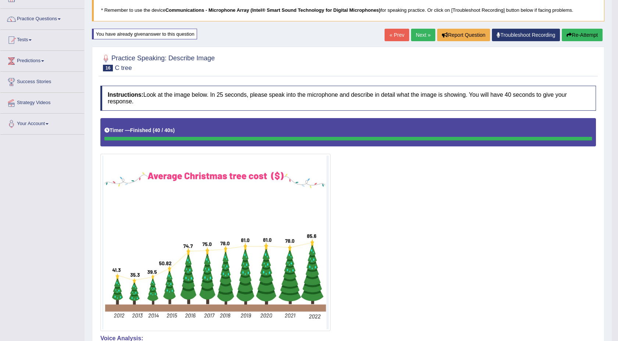
scroll to position [32, 0]
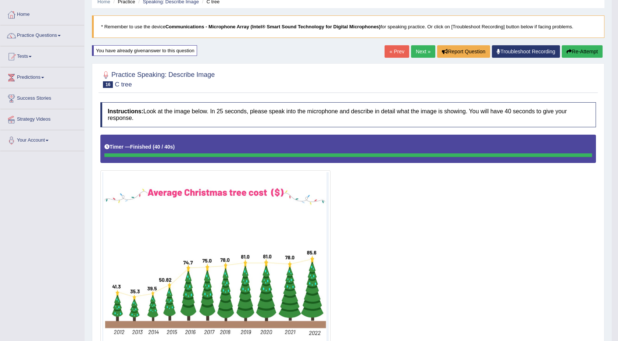
click at [419, 54] on link "Next »" at bounding box center [423, 51] width 24 height 12
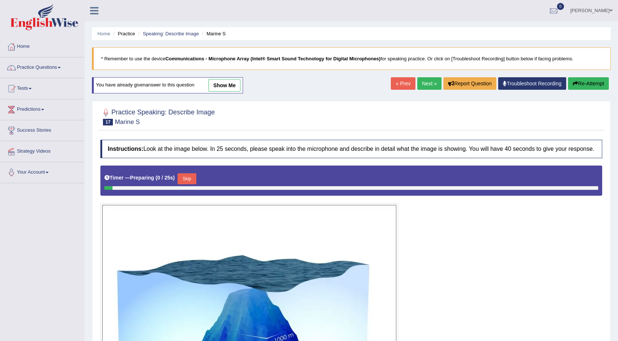
click at [519, 154] on div "Home Practice Speaking: Describe Image Marine S * Remember to use the device Co…" at bounding box center [351, 269] width 533 height 539
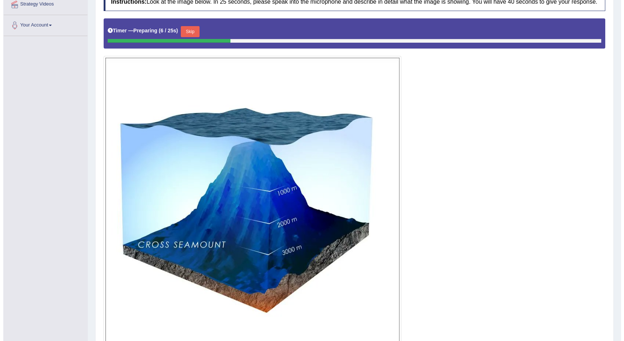
scroll to position [163, 0]
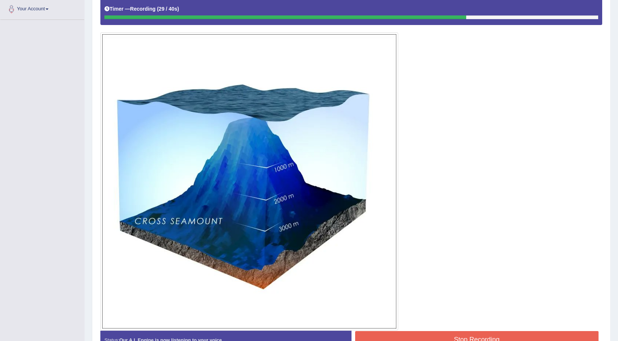
click at [560, 331] on button "Stop Recording" at bounding box center [477, 339] width 244 height 17
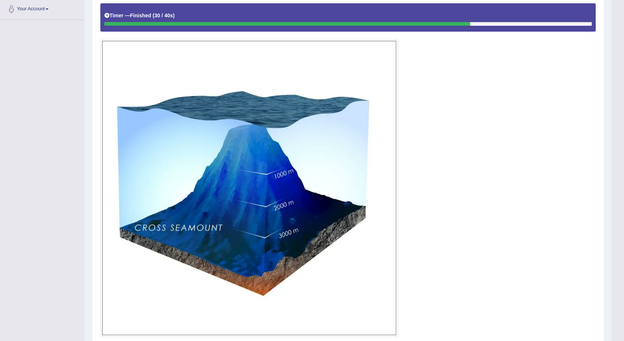
click at [617, 178] on html "Toggle navigation Home Practice Questions Speaking Practice Read Aloud Repeat S…" at bounding box center [312, 7] width 624 height 341
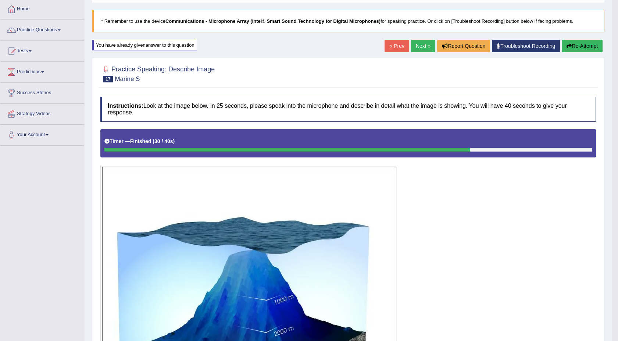
scroll to position [32, 0]
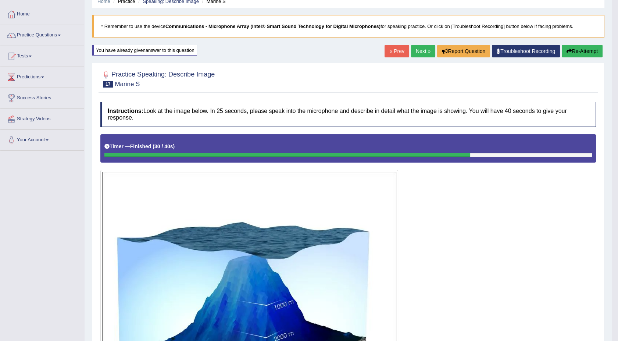
click at [415, 50] on link "Next »" at bounding box center [423, 51] width 24 height 12
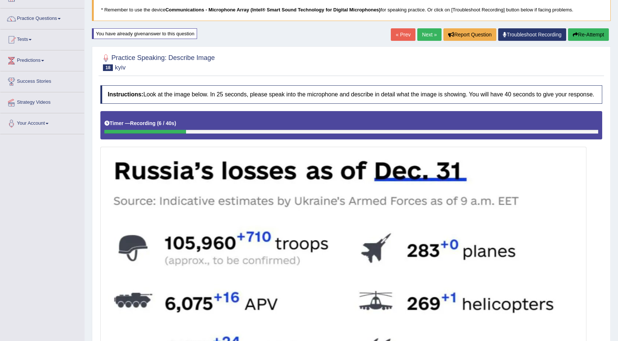
scroll to position [43, 0]
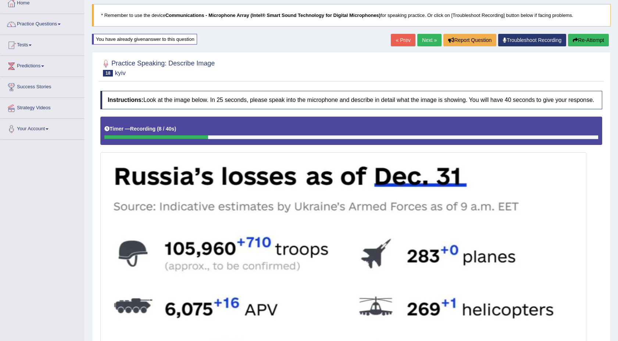
click at [584, 34] on button "Re-Attempt" at bounding box center [588, 40] width 41 height 12
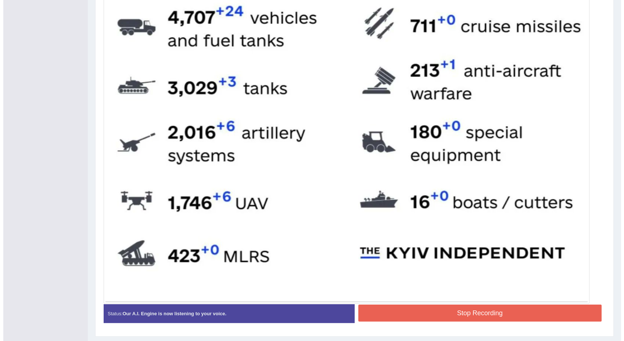
scroll to position [386, 0]
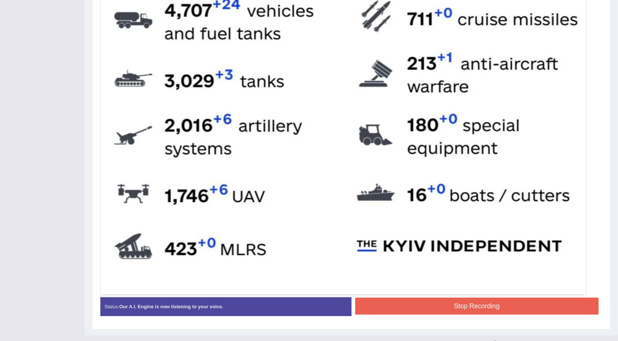
click at [510, 307] on button "Stop Recording" at bounding box center [477, 305] width 244 height 17
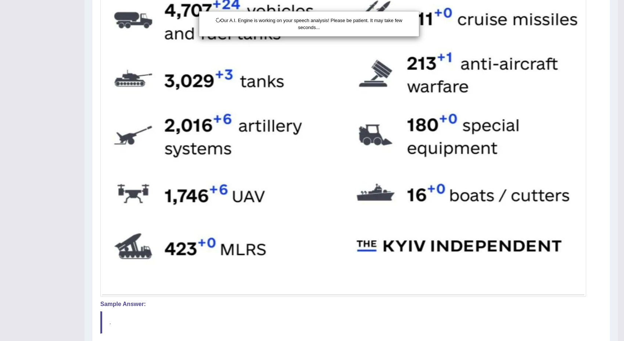
scroll to position [393, 0]
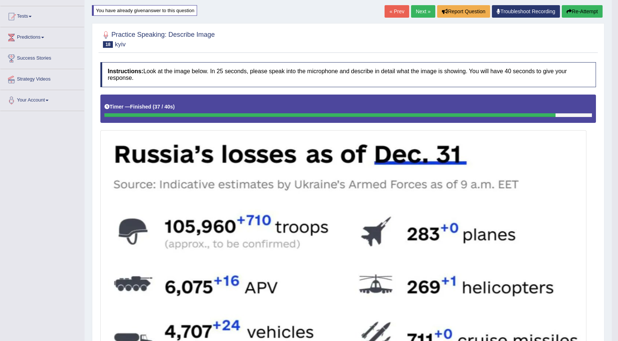
scroll to position [50, 0]
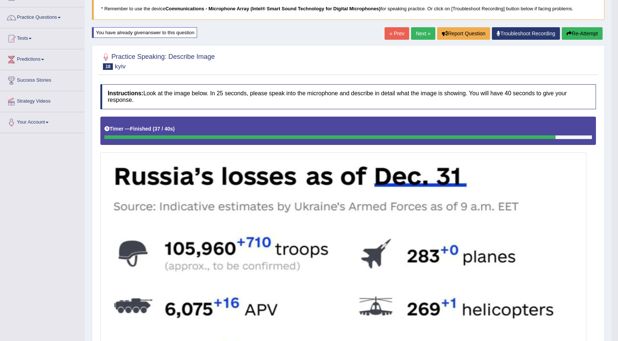
click at [418, 35] on link "Next »" at bounding box center [423, 33] width 24 height 12
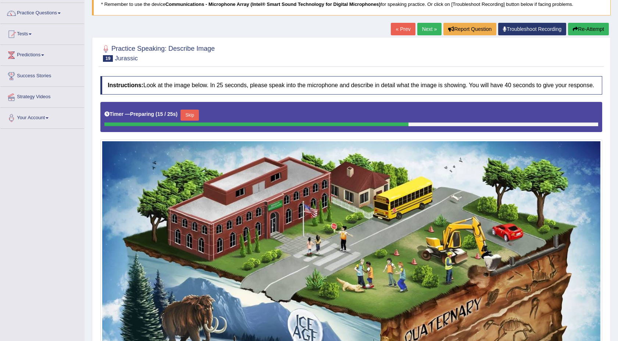
scroll to position [27, 0]
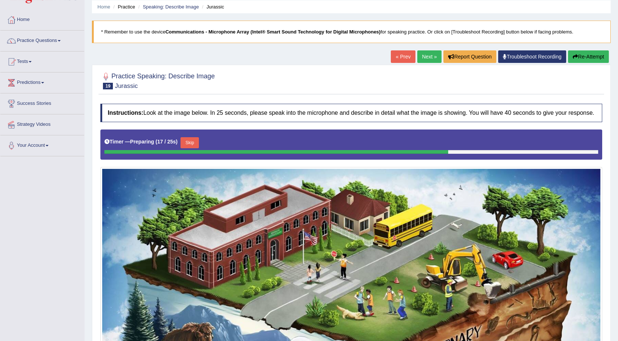
click at [423, 57] on link "Next »" at bounding box center [429, 56] width 24 height 12
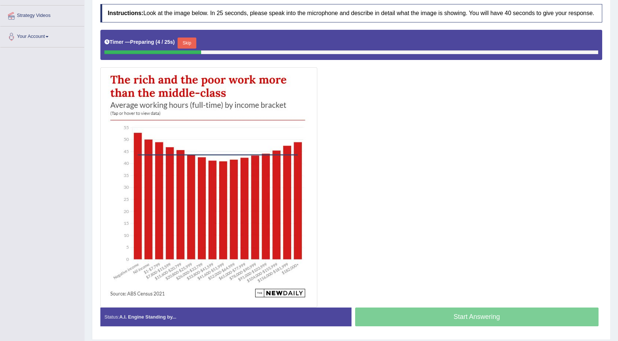
scroll to position [136, 0]
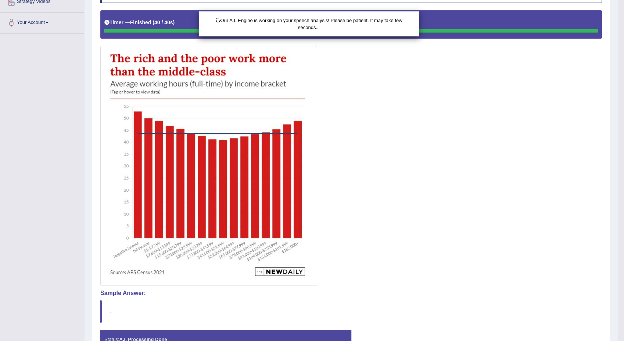
click at [620, 191] on html "Toggle navigation Home Practice Questions Speaking Practice Read Aloud Repeat S…" at bounding box center [312, 20] width 624 height 341
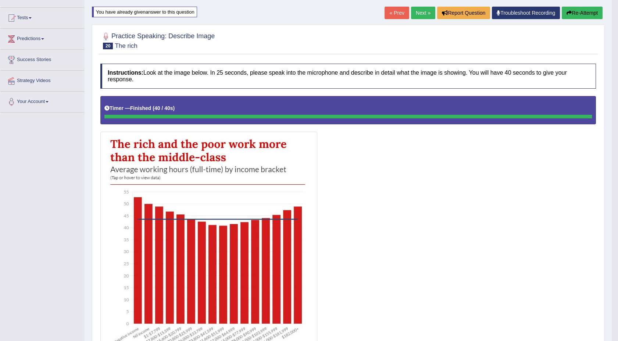
scroll to position [0, 0]
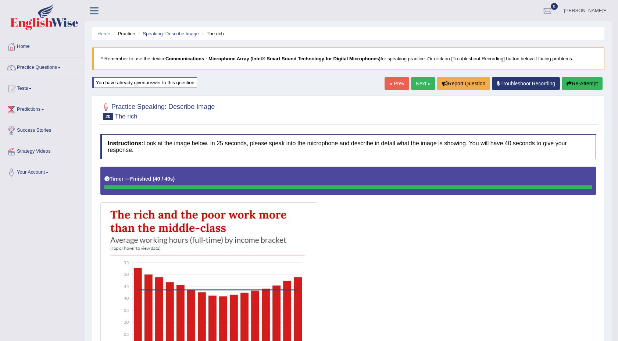
click at [420, 82] on link "Next »" at bounding box center [423, 83] width 24 height 12
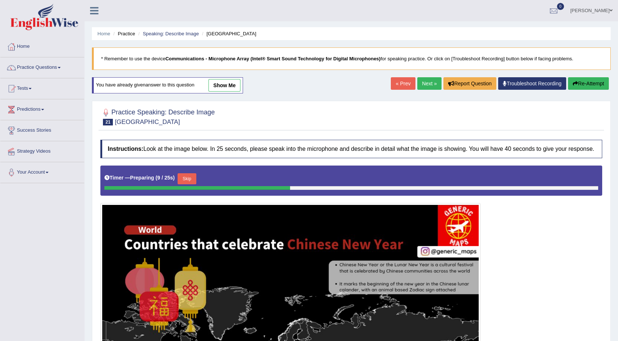
click at [420, 82] on link "Next »" at bounding box center [429, 83] width 24 height 12
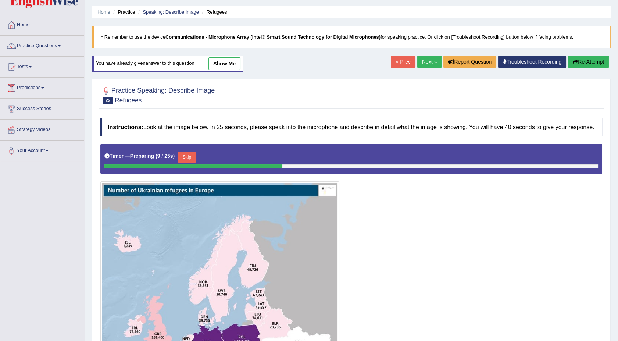
scroll to position [16, 0]
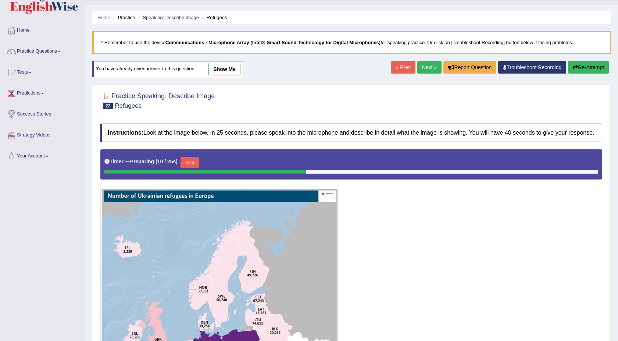
click at [423, 68] on link "Next »" at bounding box center [429, 67] width 24 height 12
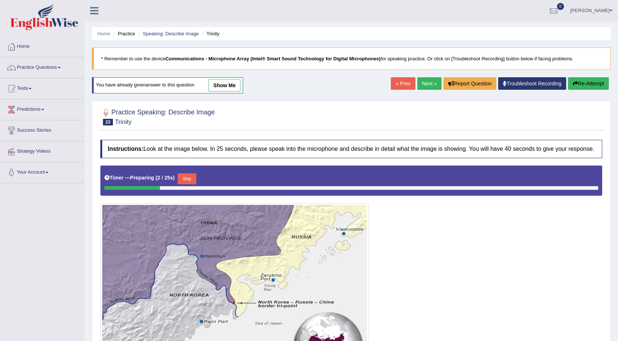
click at [422, 80] on link "Next »" at bounding box center [429, 83] width 24 height 12
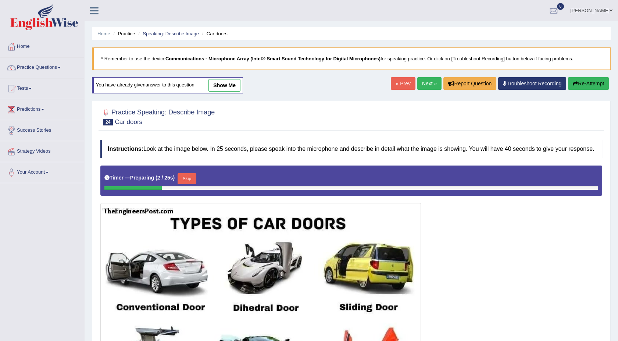
click at [426, 86] on link "Next »" at bounding box center [429, 83] width 24 height 12
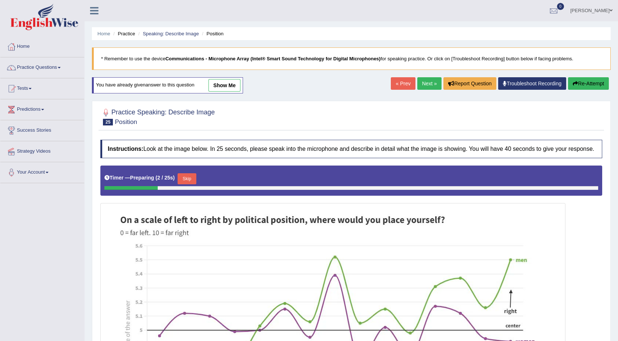
click at [424, 81] on link "Next »" at bounding box center [429, 83] width 24 height 12
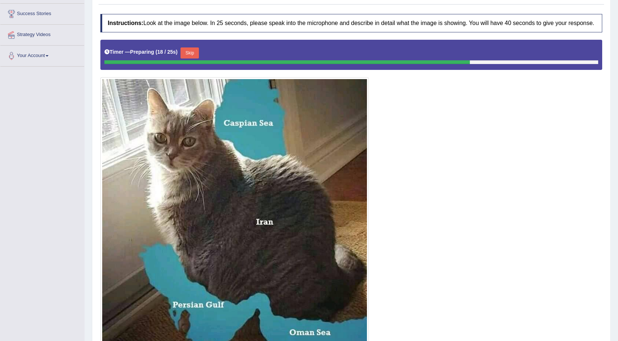
scroll to position [130, 0]
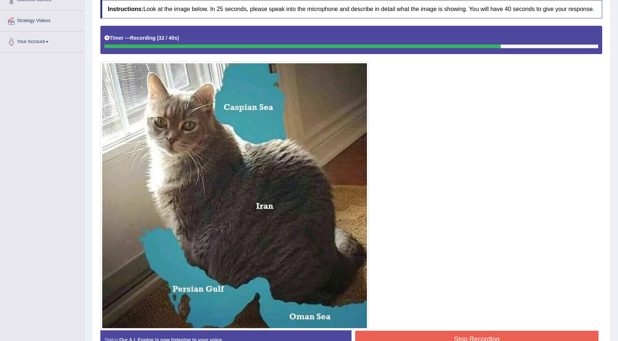
click at [522, 336] on button "Stop Recording" at bounding box center [477, 338] width 244 height 17
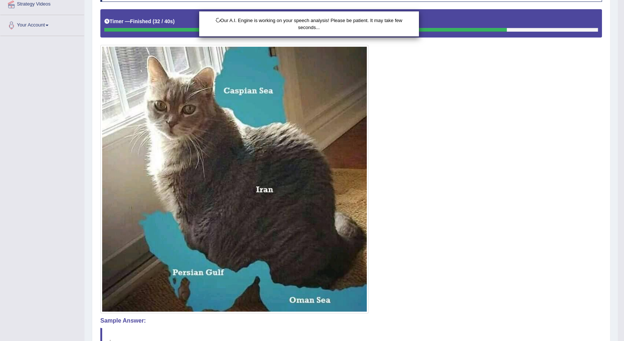
click at [622, 337] on div "Our A.I. Engine is working on your speech analysis! Please be patient. It may t…" at bounding box center [312, 170] width 624 height 341
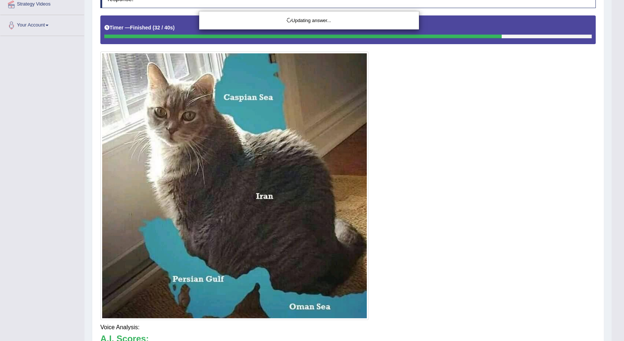
click at [622, 194] on html "Toggle navigation Home Practice Questions Speaking Practice Read Aloud Repeat S…" at bounding box center [312, 23] width 624 height 341
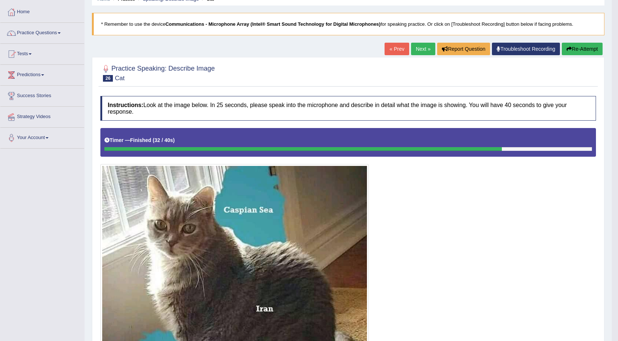
scroll to position [32, 0]
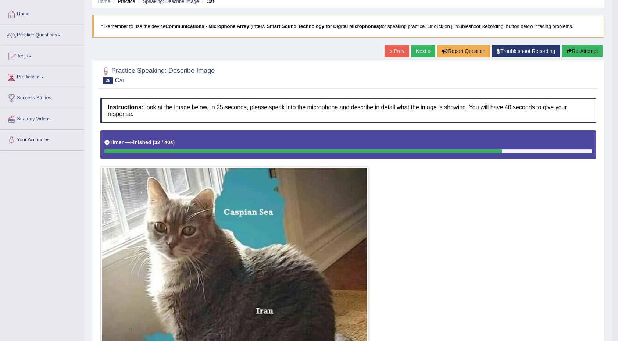
click at [418, 47] on link "Next »" at bounding box center [423, 51] width 24 height 12
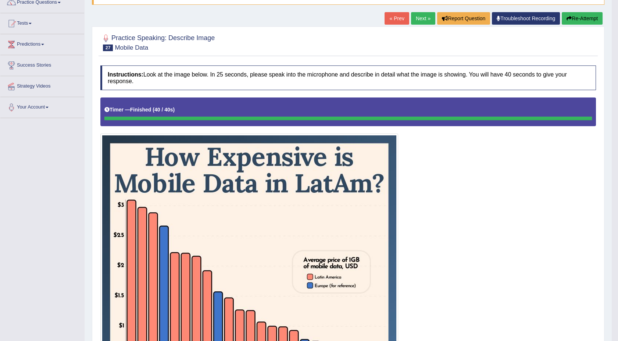
scroll to position [49, 0]
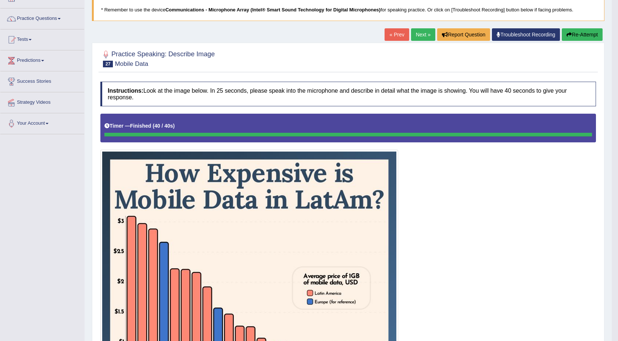
click at [593, 37] on button "Re-Attempt" at bounding box center [582, 34] width 41 height 12
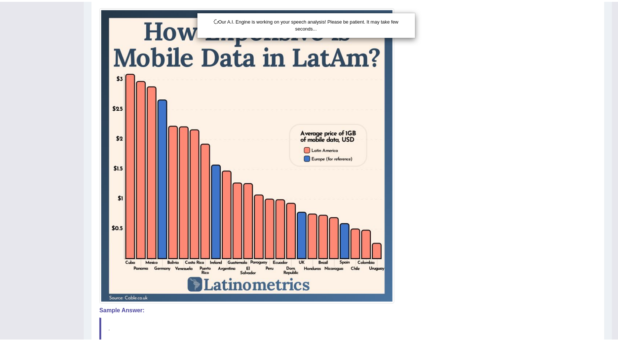
scroll to position [196, 0]
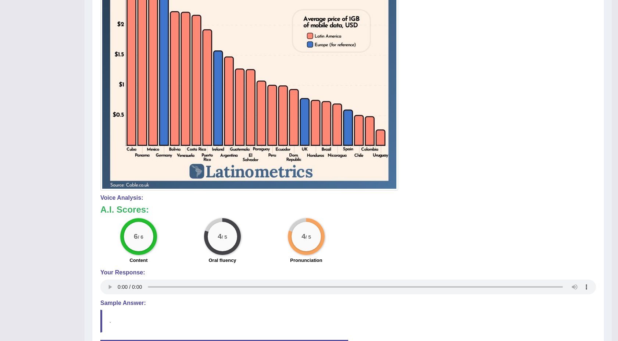
scroll to position [326, 0]
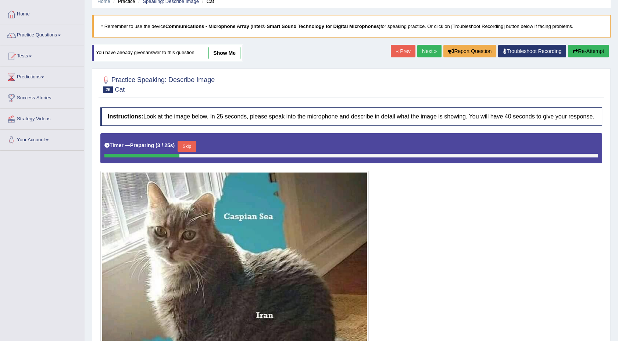
click at [61, 35] on span at bounding box center [59, 35] width 3 height 1
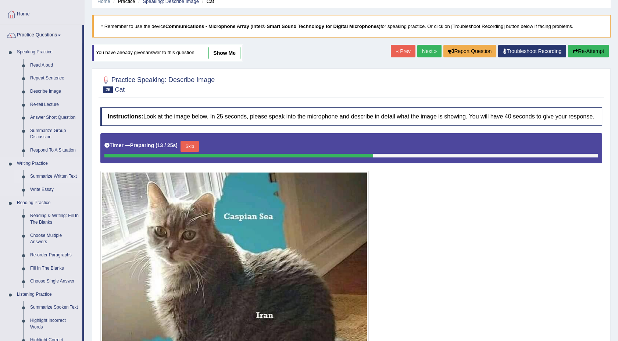
click at [55, 174] on link "Summarize Written Text" at bounding box center [54, 176] width 55 height 13
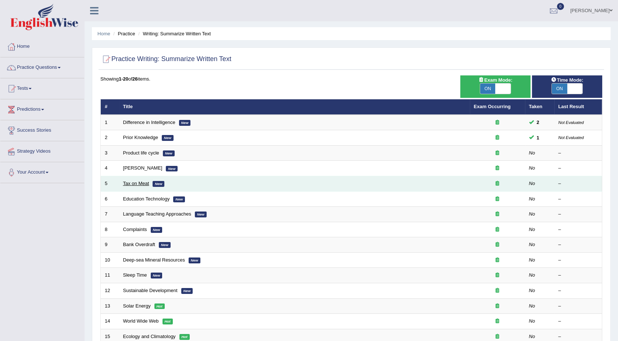
click at [139, 184] on link "Tax on Meat" at bounding box center [136, 183] width 26 height 6
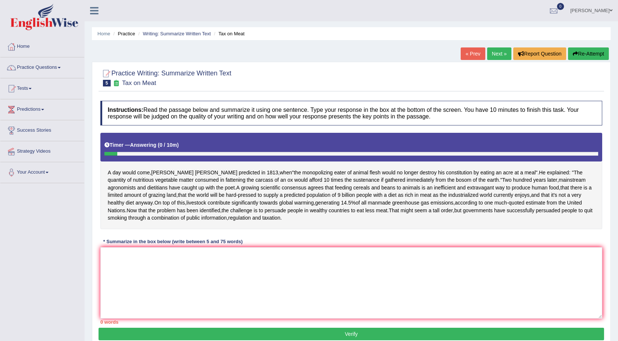
click at [61, 67] on span at bounding box center [59, 67] width 3 height 1
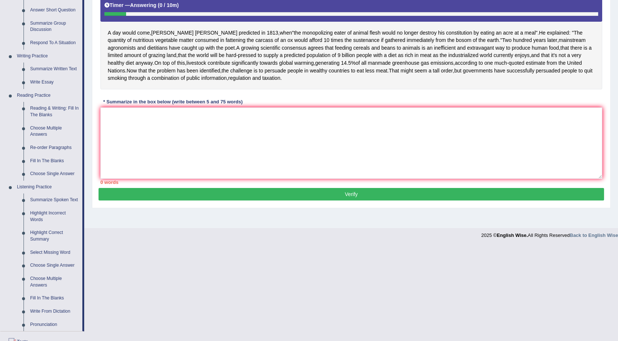
scroll to position [147, 0]
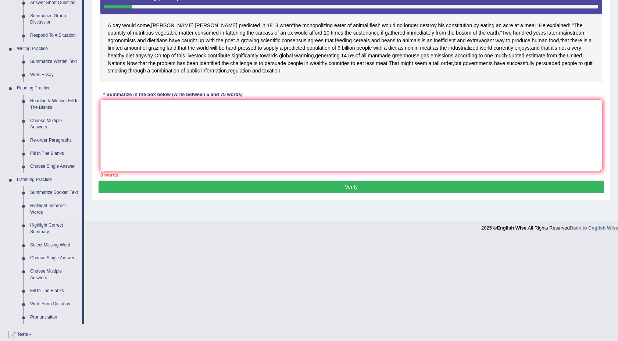
click at [35, 204] on link "Highlight Incorrect Words" at bounding box center [54, 208] width 55 height 19
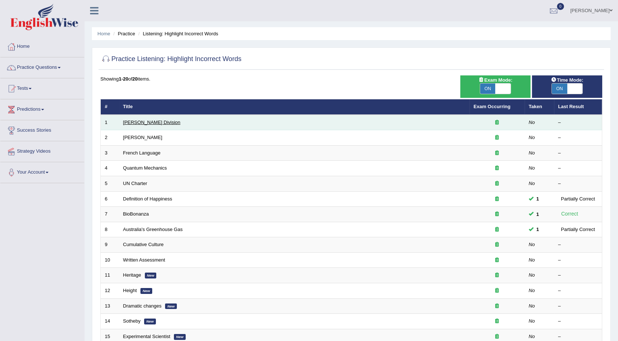
click at [136, 121] on link "[PERSON_NAME] Division" at bounding box center [151, 122] width 57 height 6
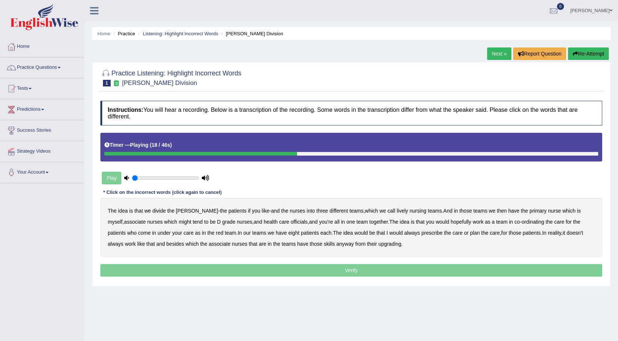
click at [576, 56] on icon "button" at bounding box center [575, 53] width 5 height 5
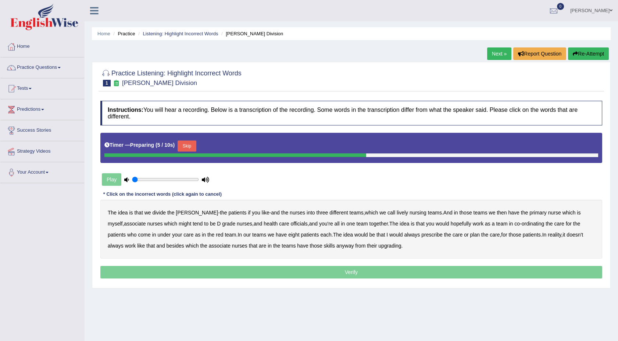
click at [576, 54] on icon "button" at bounding box center [575, 53] width 5 height 5
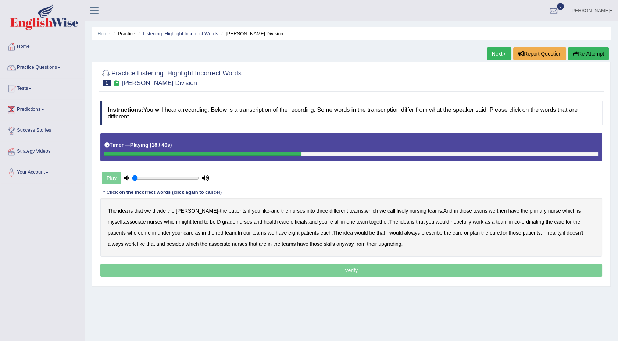
click at [179, 221] on b "might" at bounding box center [185, 222] width 12 height 6
click at [404, 234] on b "always" at bounding box center [412, 233] width 16 height 6
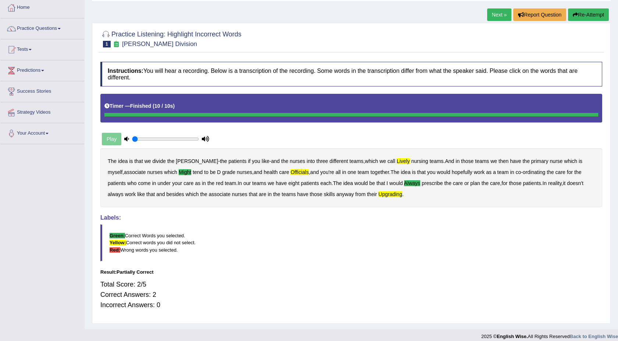
scroll to position [46, 0]
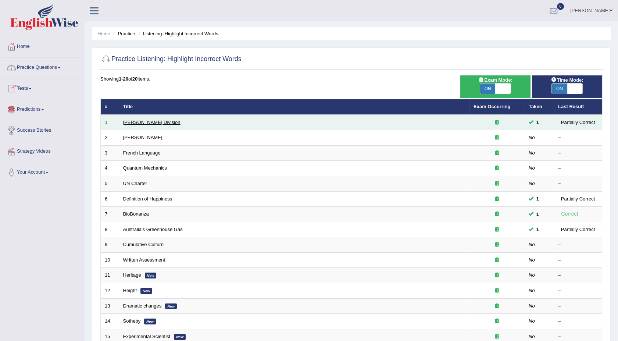
click at [151, 122] on link "[PERSON_NAME] Division" at bounding box center [151, 122] width 57 height 6
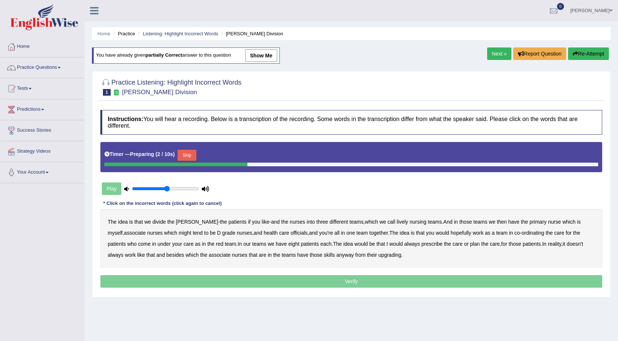
click at [165, 189] on input "range" at bounding box center [165, 189] width 67 height 6
type input "0.65"
click at [173, 188] on input "range" at bounding box center [165, 189] width 67 height 6
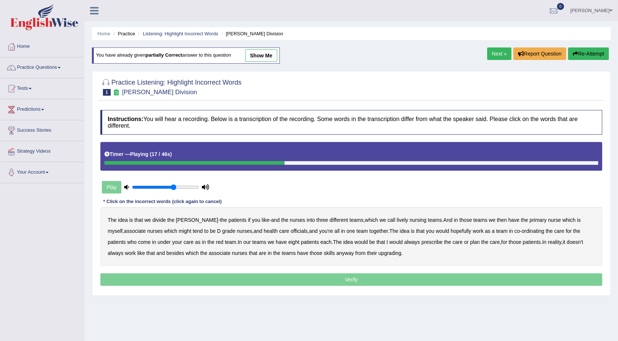
click at [193, 232] on b "tend" at bounding box center [198, 231] width 10 height 6
click at [179, 228] on b "might" at bounding box center [185, 231] width 12 height 6
click at [404, 242] on b "always" at bounding box center [412, 242] width 16 height 6
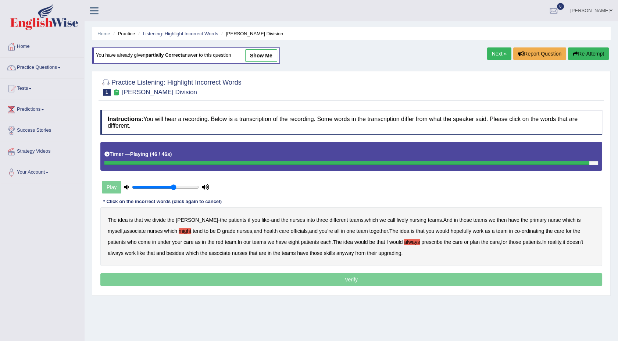
click at [378, 255] on b "upgrading" at bounding box center [389, 253] width 23 height 6
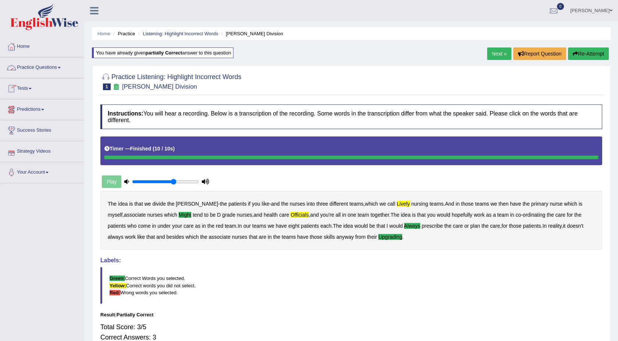
click at [60, 67] on span at bounding box center [59, 67] width 3 height 1
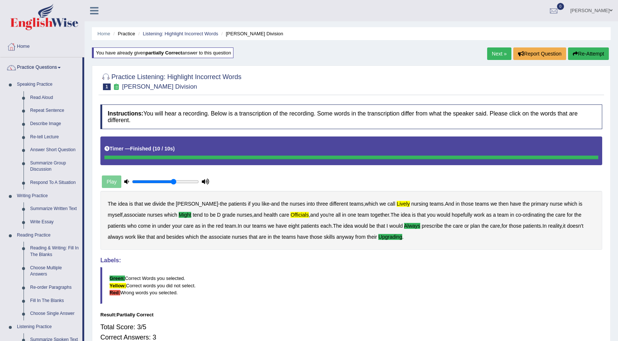
click at [617, 336] on div "Home Practice Listening: Highlight Incorrect Words [PERSON_NAME] Division You h…" at bounding box center [351, 186] width 533 height 372
click at [617, 336] on html "Toggle navigation Home Practice Questions Speaking Practice Read Aloud Repeat S…" at bounding box center [309, 170] width 618 height 341
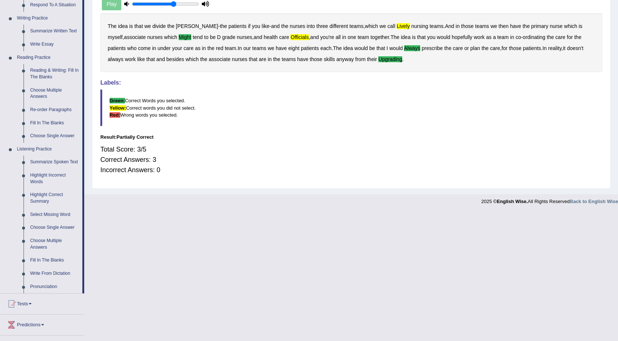
scroll to position [179, 0]
